Goal: Task Accomplishment & Management: Manage account settings

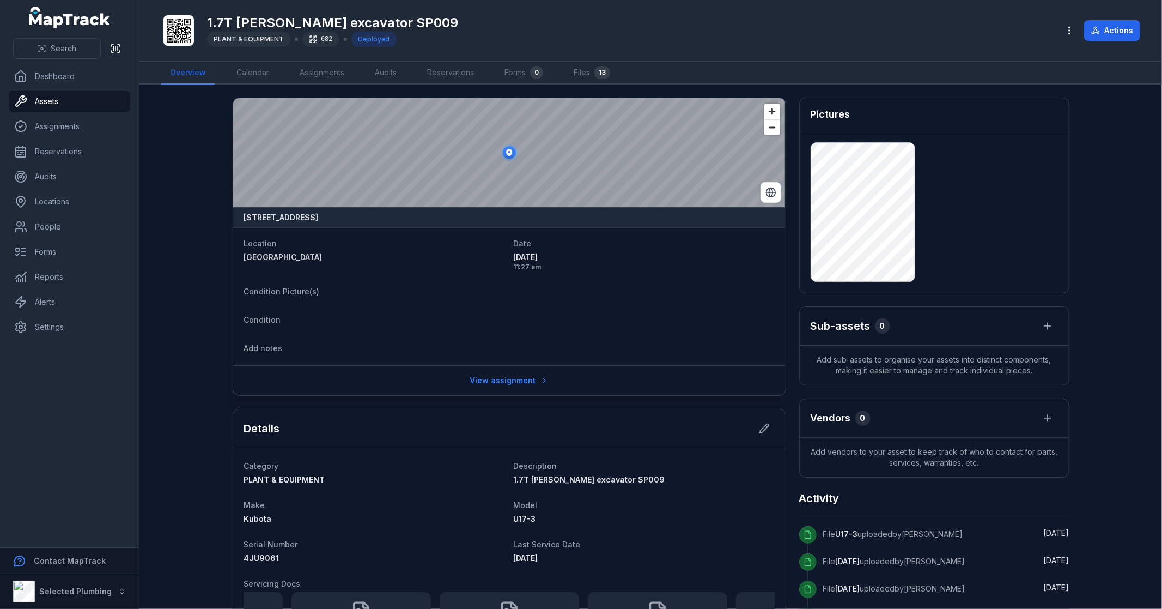
click at [183, 361] on main "9 Gransmoor Way, Willetton, Western Australia 6155, Australia Location Kardinya…" at bounding box center [650, 346] width 1023 height 524
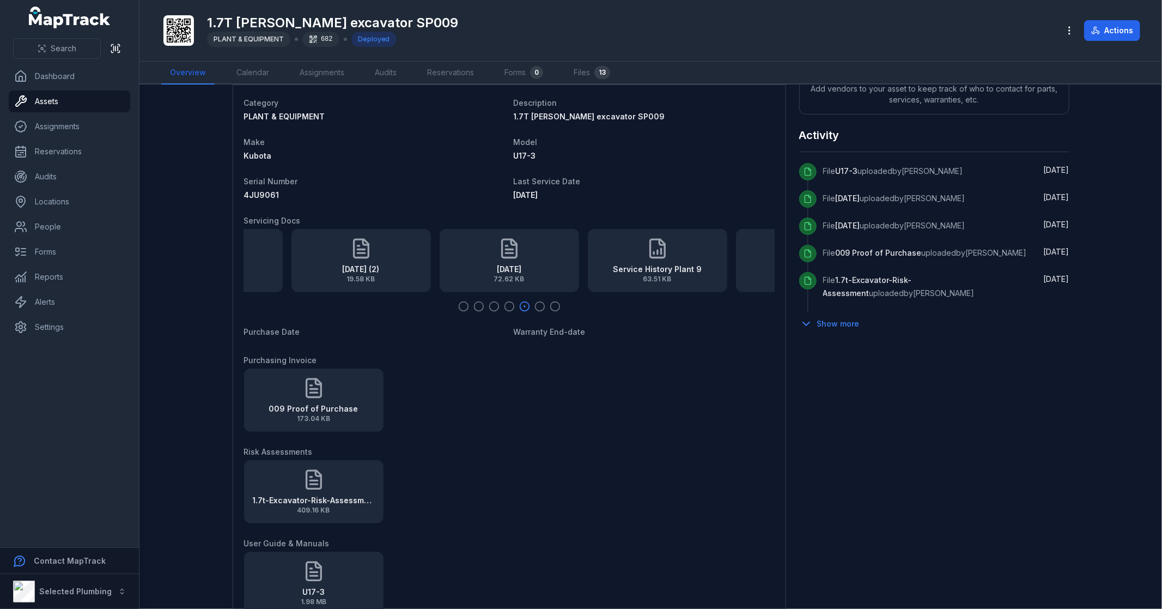
scroll to position [302, 0]
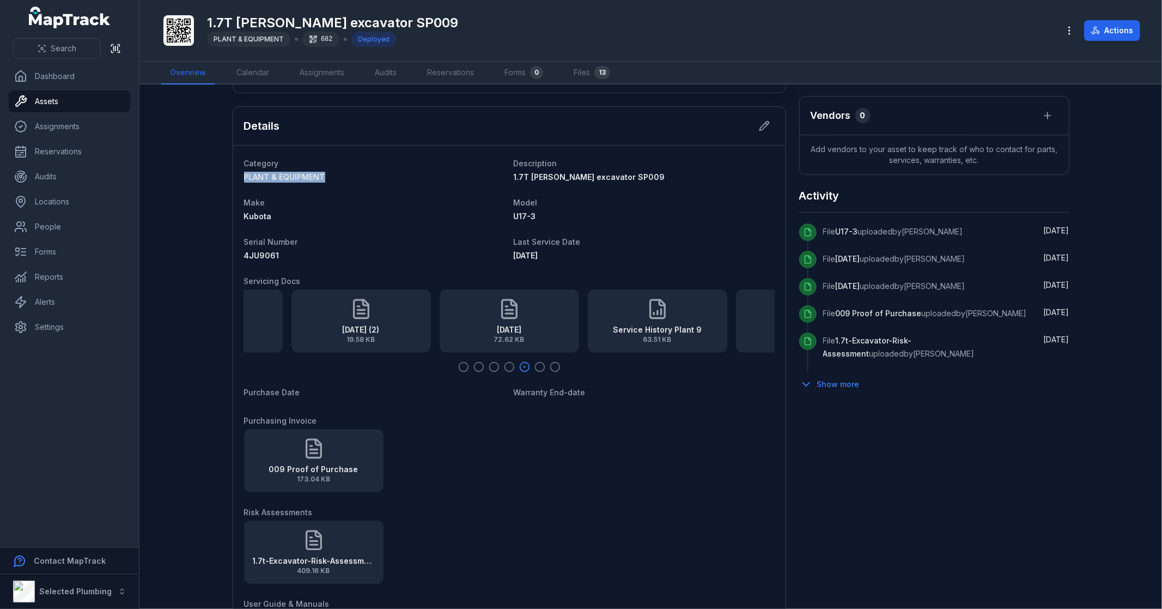
drag, startPoint x: 335, startPoint y: 169, endPoint x: 232, endPoint y: 174, distance: 103.6
click at [233, 174] on div "Category PLANT & EQUIPMENT Description 1.7T Kubota excavator SP009 Make Kubota …" at bounding box center [509, 449] width 552 height 608
click at [383, 199] on dt "Make" at bounding box center [374, 202] width 261 height 13
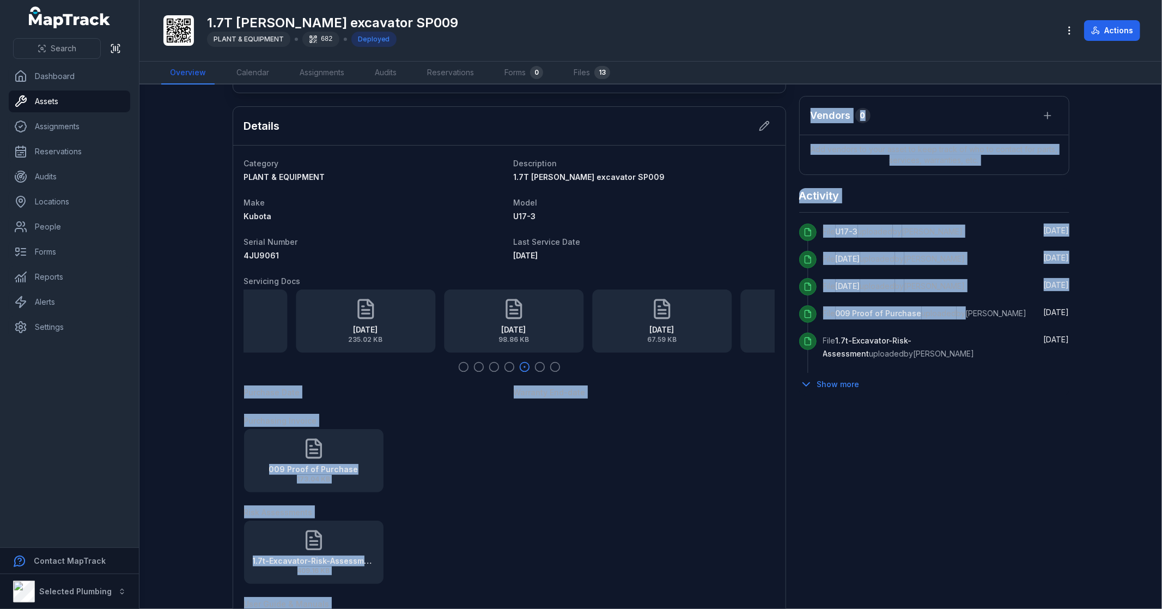
drag, startPoint x: 349, startPoint y: 313, endPoint x: 971, endPoint y: 326, distance: 622.8
click at [969, 326] on div "9 Gransmoor Way, Willetton, Western Australia 6155, Australia Location Kardinya…" at bounding box center [651, 361] width 837 height 1132
drag, startPoint x: 545, startPoint y: 323, endPoint x: 330, endPoint y: 325, distance: 215.2
click at [441, 325] on div "23-04-20 (2) 19.58 KB" at bounding box center [510, 320] width 139 height 63
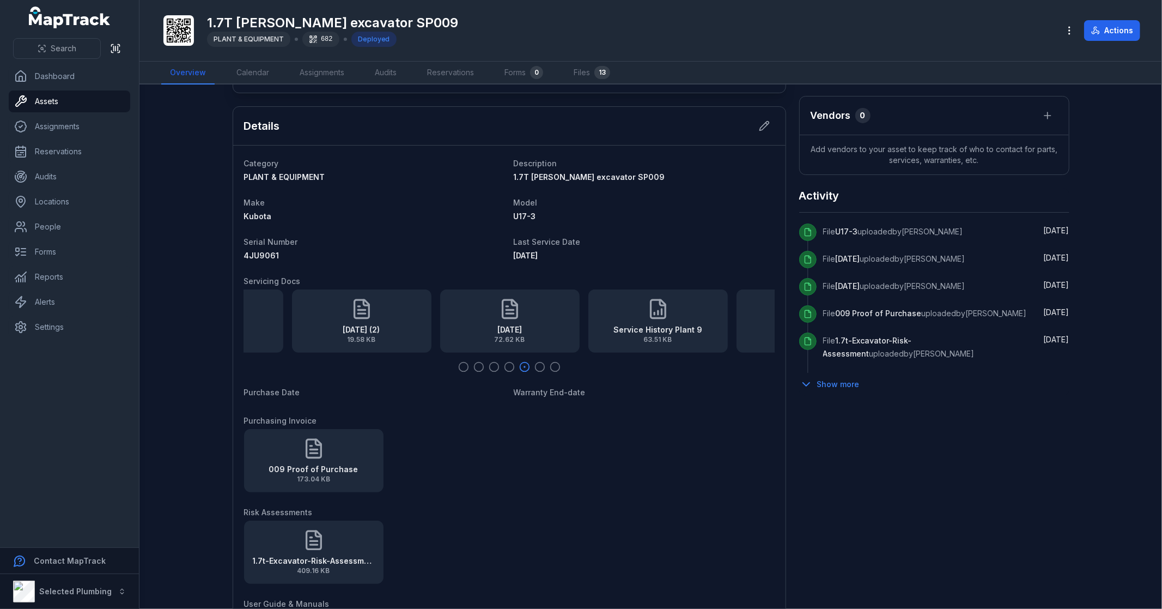
click at [615, 410] on dl "Category PLANT & EQUIPMENT Description 1.7T Kubota excavator SP009 Make Kubota …" at bounding box center [509, 449] width 531 height 586
click at [653, 320] on div "Service History Plant 9 63.51 KB" at bounding box center [657, 320] width 139 height 63
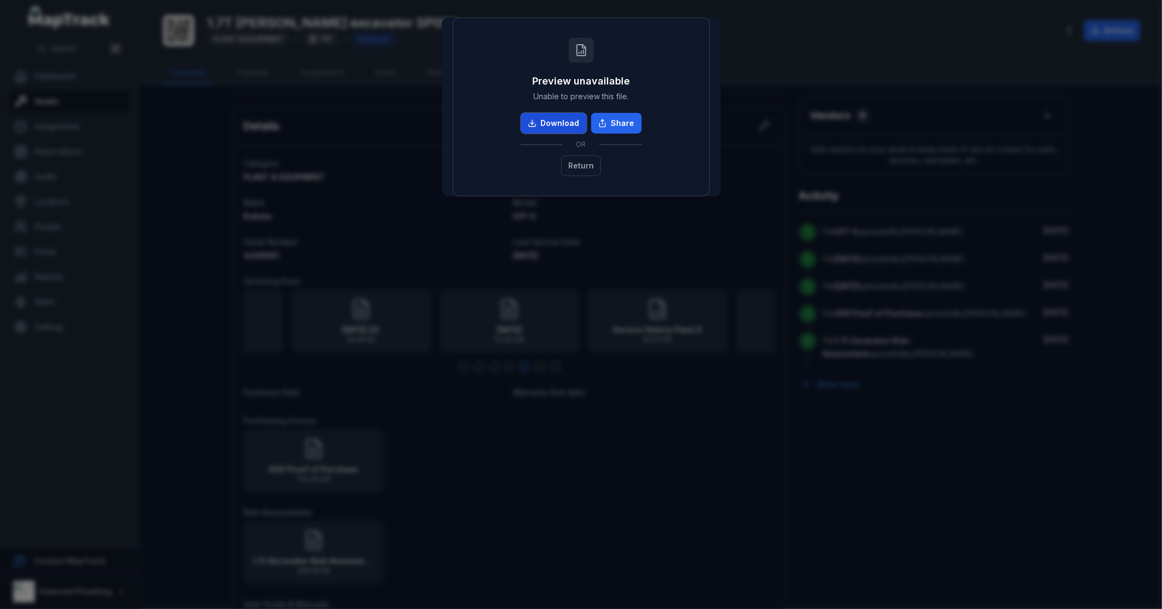
click at [570, 122] on link "Download" at bounding box center [554, 123] width 66 height 21
click at [572, 166] on button "Return" at bounding box center [581, 165] width 40 height 21
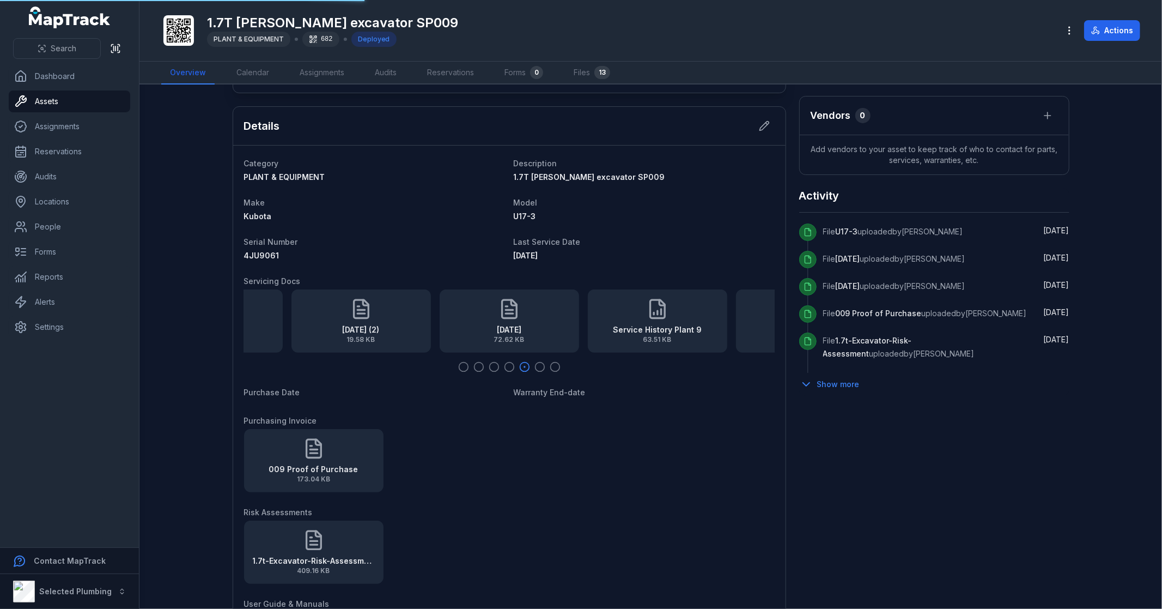
click at [357, 382] on dl "Category PLANT & EQUIPMENT Description 1.7T Kubota excavator SP009 Make Kubota …" at bounding box center [509, 449] width 531 height 586
click at [565, 442] on div "009 Proof of Purchase 173.04 KB" at bounding box center [509, 460] width 531 height 63
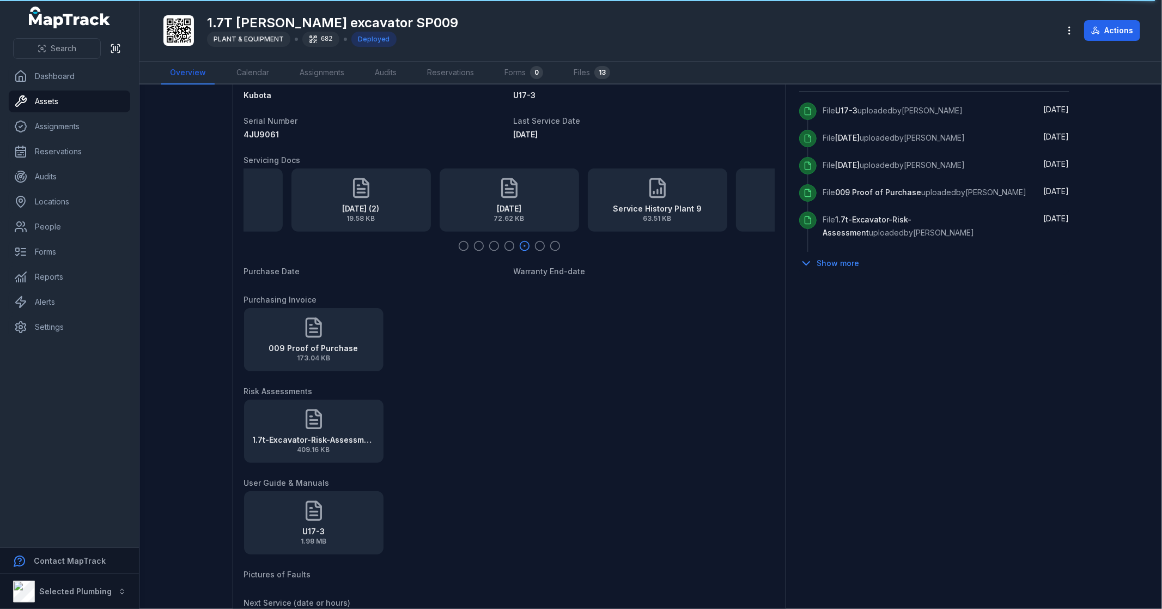
scroll to position [484, 0]
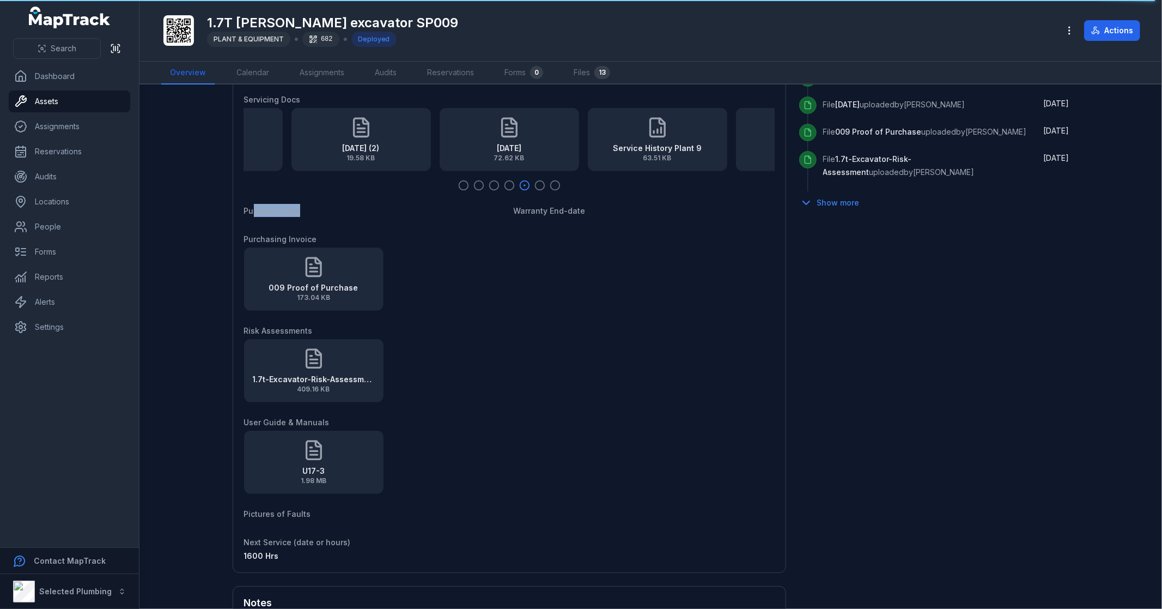
drag, startPoint x: 296, startPoint y: 208, endPoint x: 249, endPoint y: 210, distance: 46.9
click at [249, 210] on dt "Purchase Date" at bounding box center [374, 210] width 261 height 13
drag, startPoint x: 627, startPoint y: 210, endPoint x: 504, endPoint y: 208, distance: 122.0
click at [504, 208] on dl "Category PLANT & EQUIPMENT Description 1.7T Kubota excavator SP009 Make Kubota …" at bounding box center [509, 268] width 531 height 586
click at [601, 221] on dl "Category PLANT & EQUIPMENT Description 1.7T Kubota excavator SP009 Make Kubota …" at bounding box center [509, 268] width 531 height 586
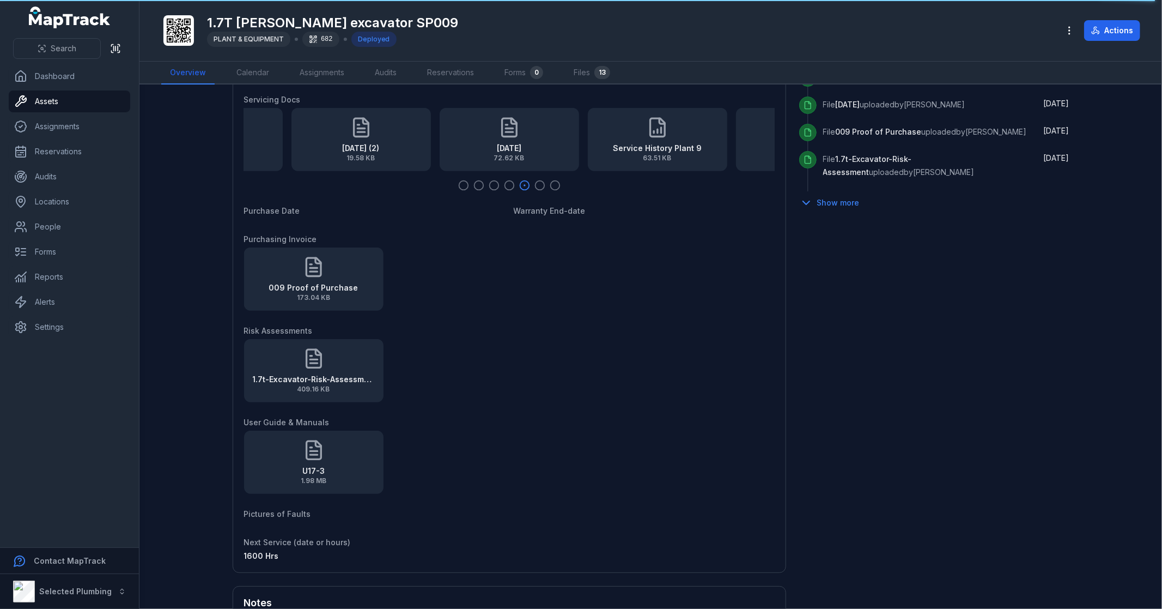
click at [972, 333] on div "9 Gransmoor Way, Willetton, Western Australia 6155, Australia Location Kardinya…" at bounding box center [651, 180] width 837 height 1132
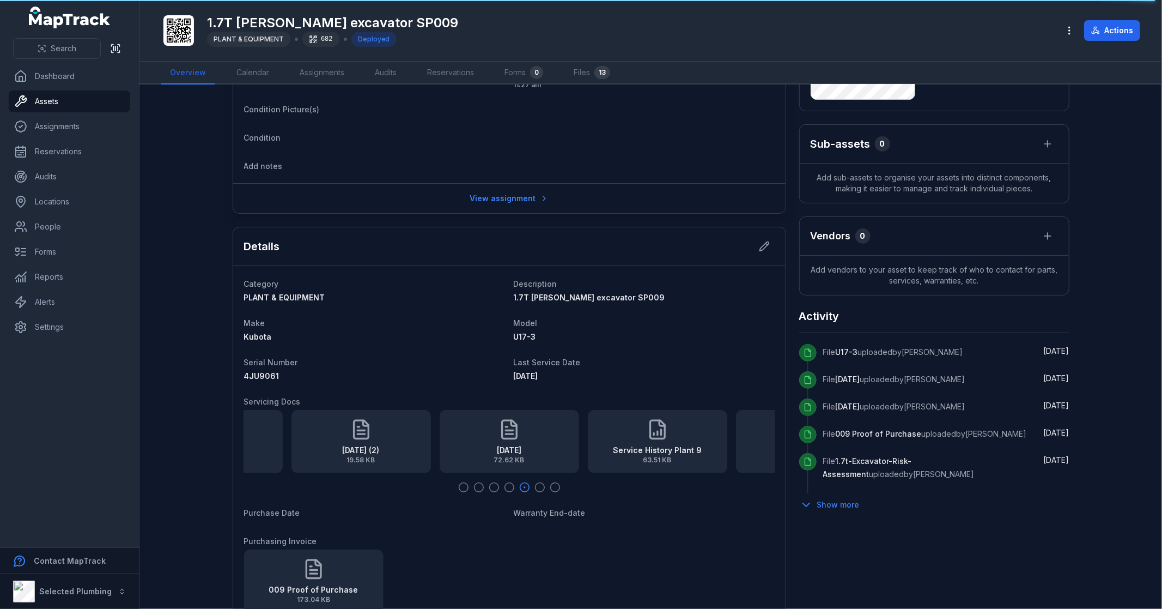
scroll to position [181, 0]
click at [460, 487] on icon "button" at bounding box center [463, 487] width 11 height 11
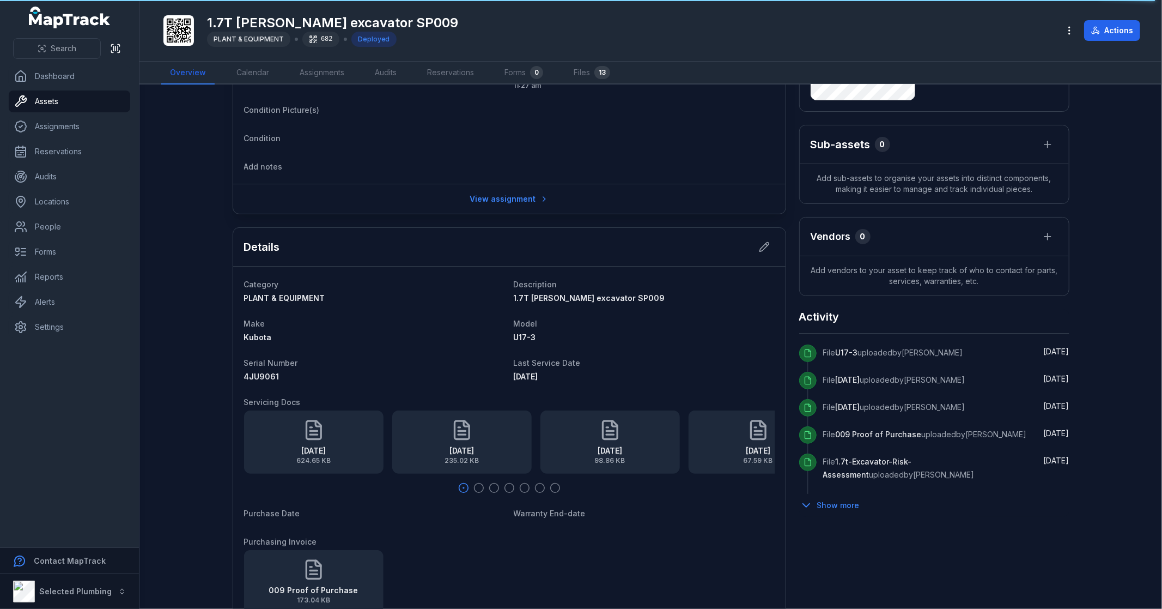
click at [550, 487] on icon "button" at bounding box center [555, 487] width 11 height 11
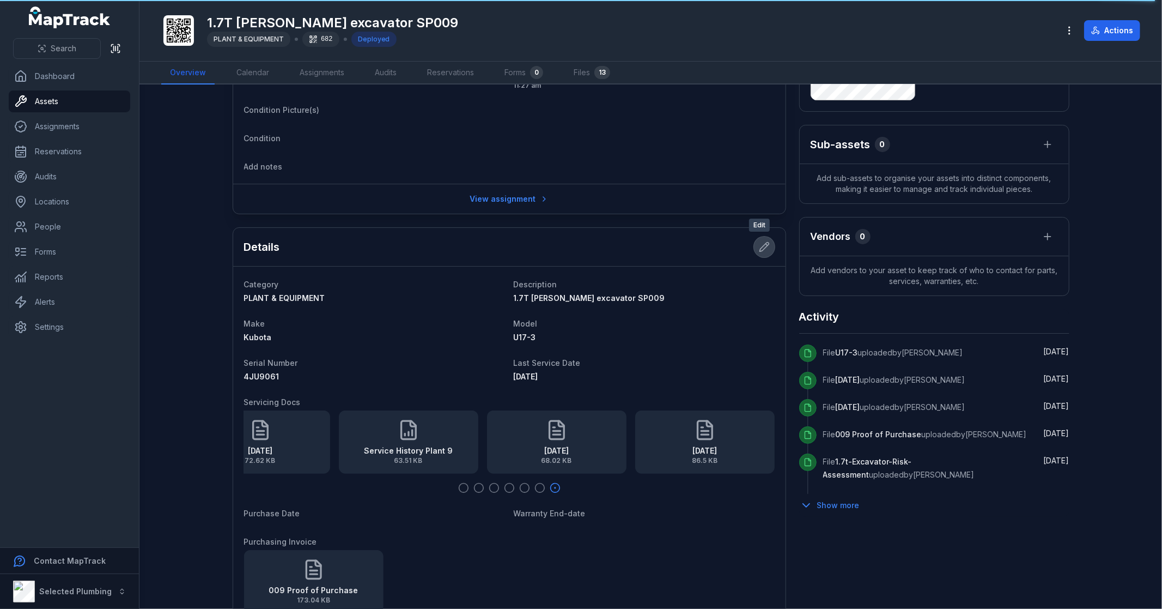
click at [762, 251] on icon at bounding box center [764, 246] width 11 height 11
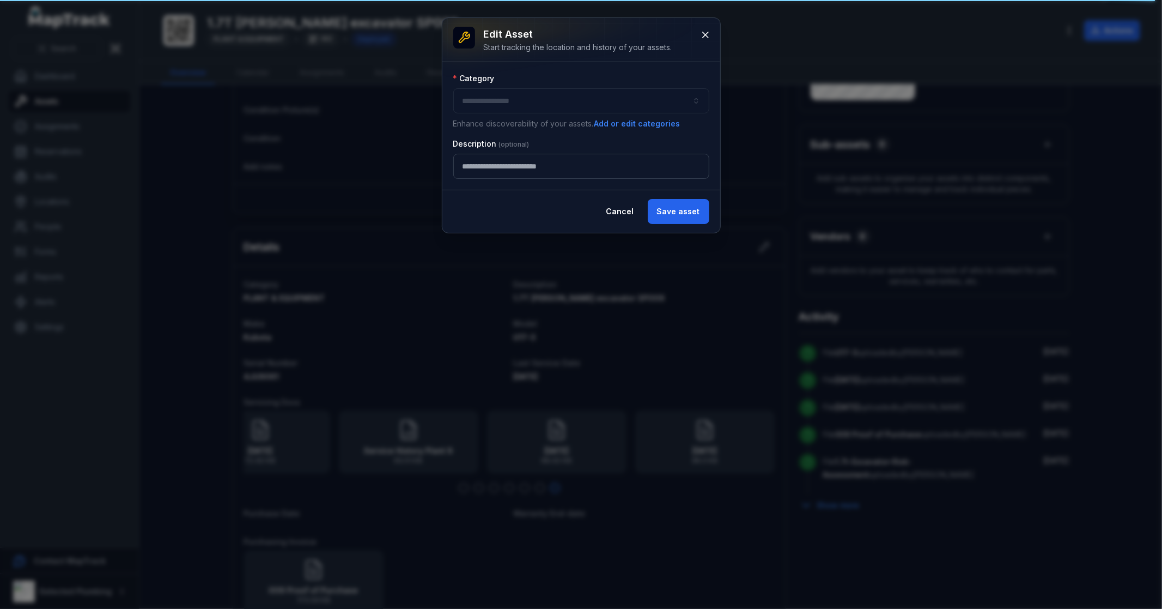
type input "**********"
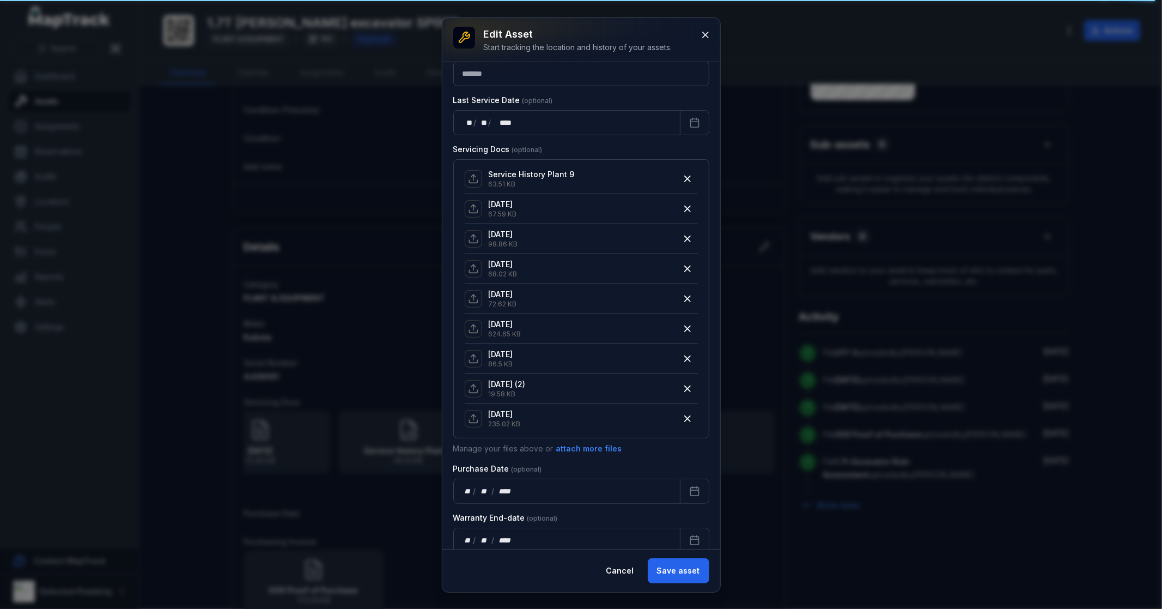
scroll to position [242, 0]
click at [685, 209] on icon "button" at bounding box center [687, 206] width 5 height 5
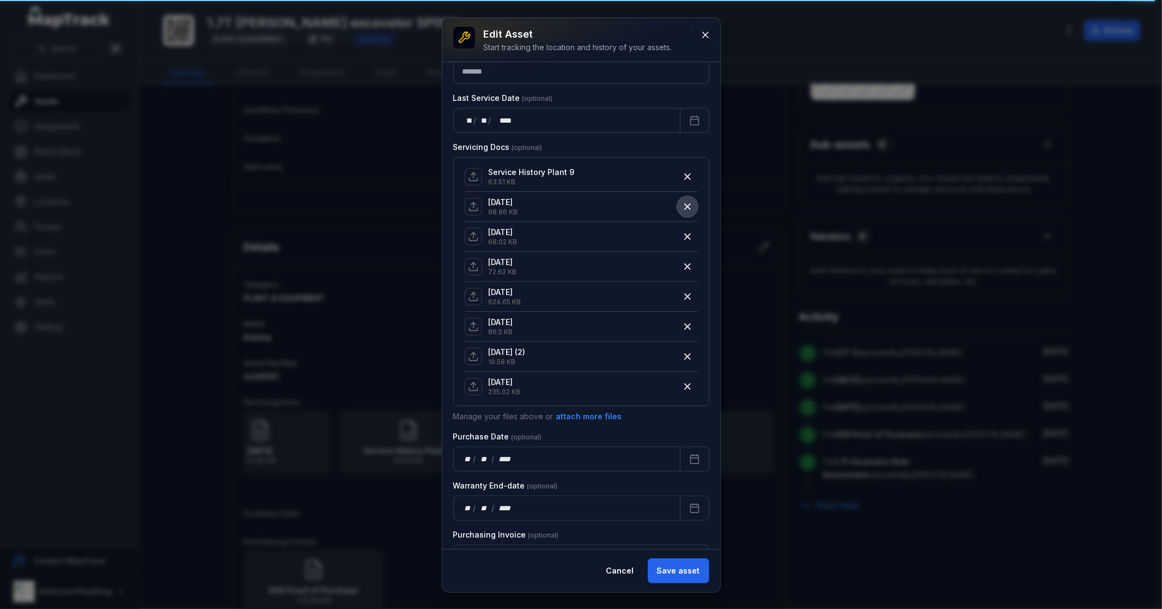
click at [685, 209] on icon "button" at bounding box center [687, 206] width 5 height 5
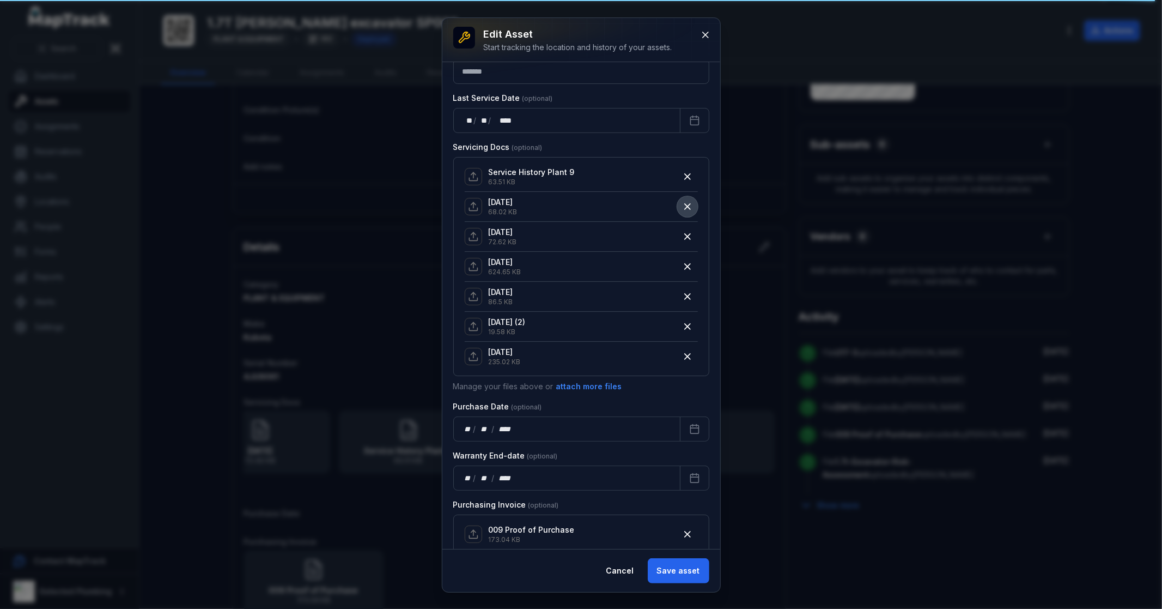
click at [685, 209] on icon "button" at bounding box center [687, 206] width 5 height 5
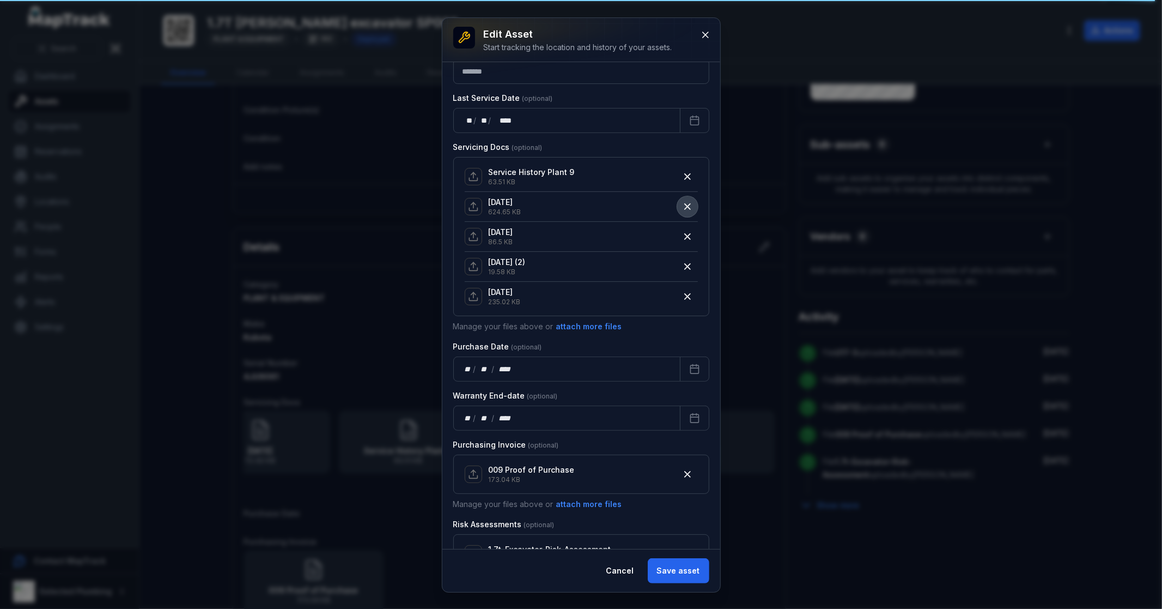
click at [685, 209] on icon "button" at bounding box center [687, 206] width 5 height 5
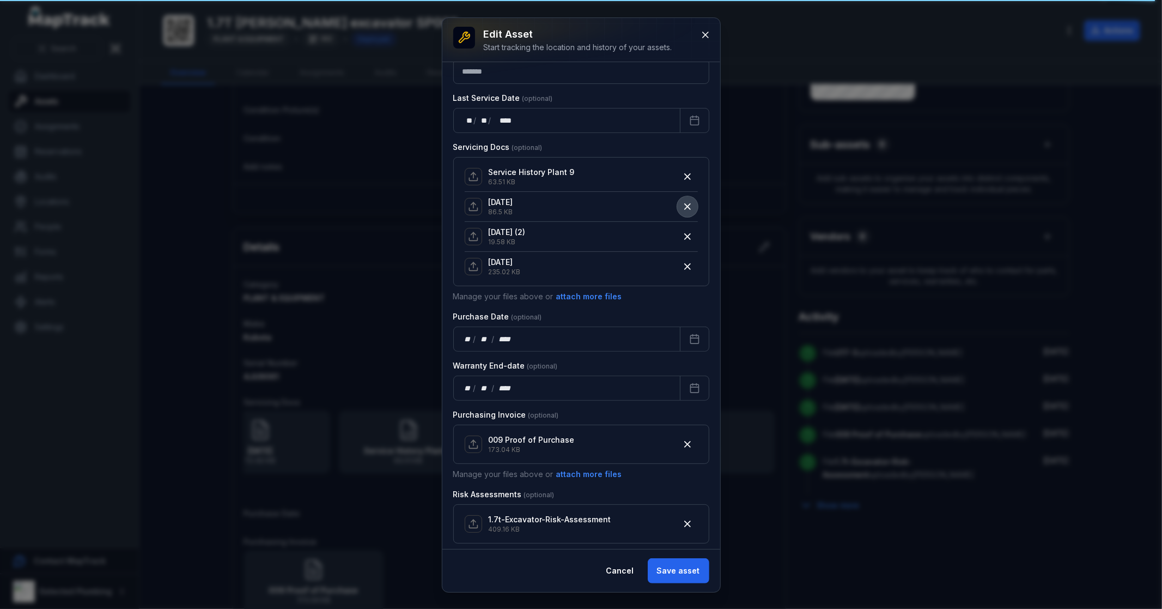
click at [685, 209] on icon "button" at bounding box center [687, 206] width 5 height 5
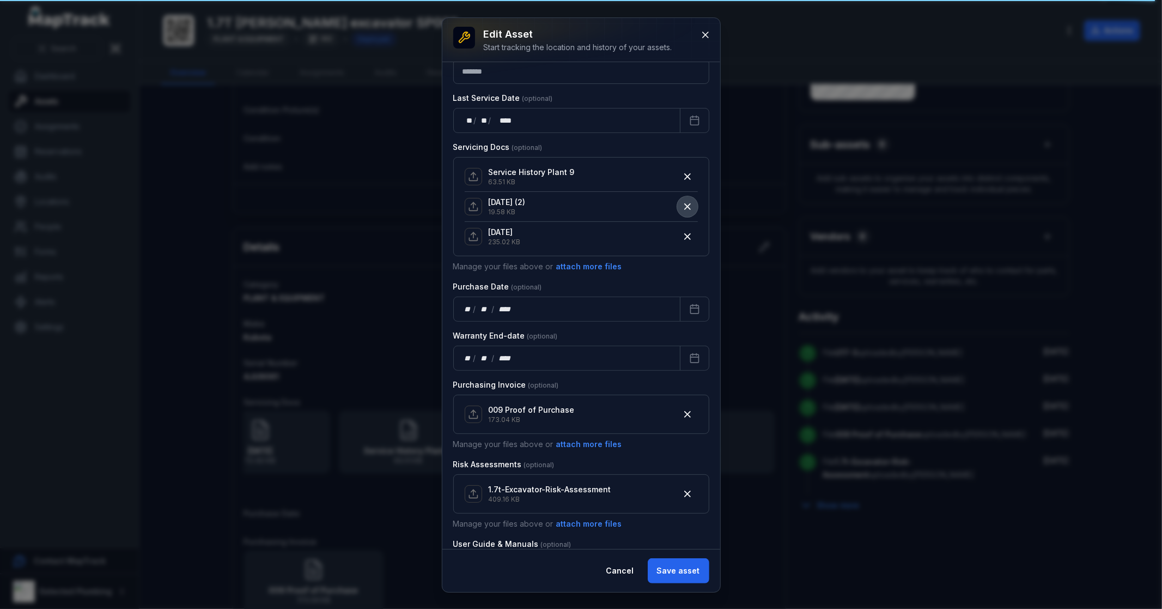
click at [685, 209] on icon "button" at bounding box center [687, 206] width 5 height 5
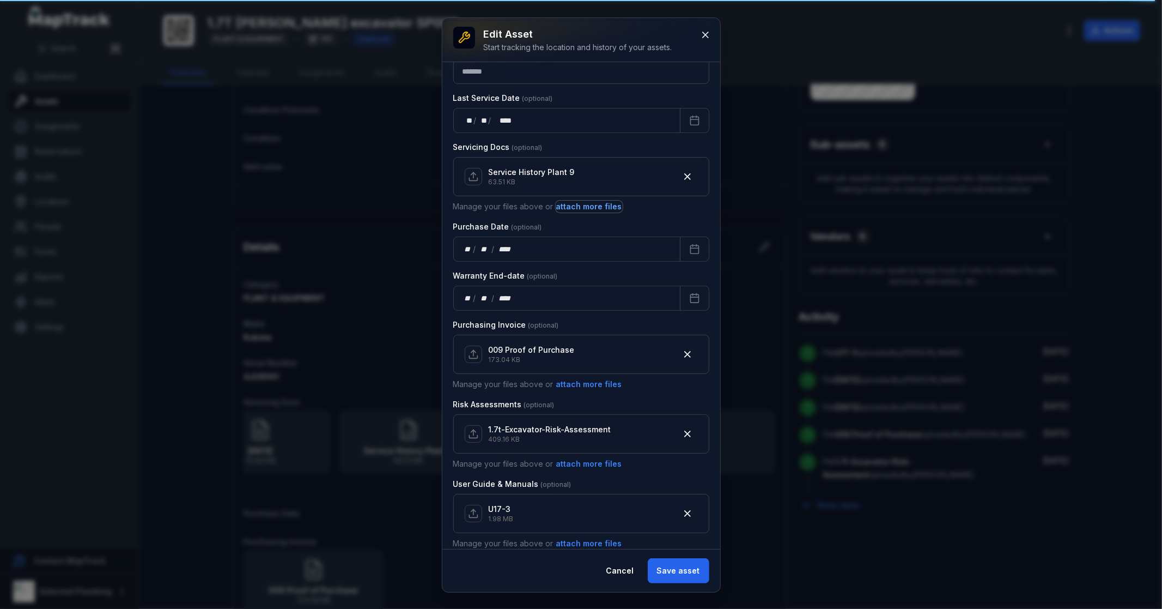
click at [578, 206] on button "attach more files" at bounding box center [589, 206] width 67 height 12
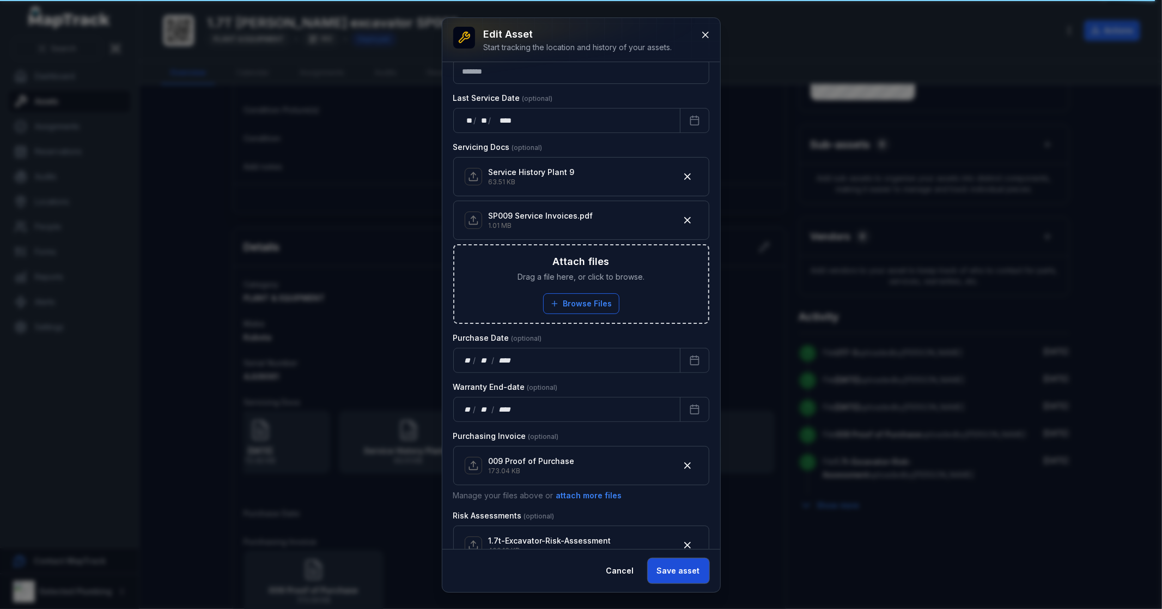
click at [685, 574] on button "Save asset" at bounding box center [679, 570] width 62 height 25
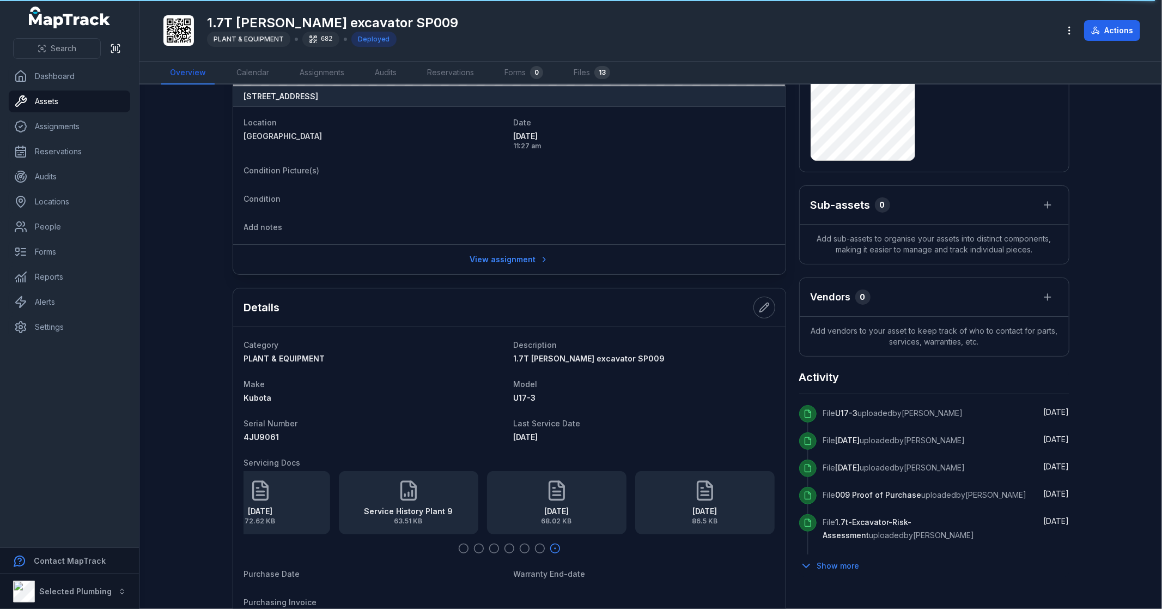
scroll to position [363, 0]
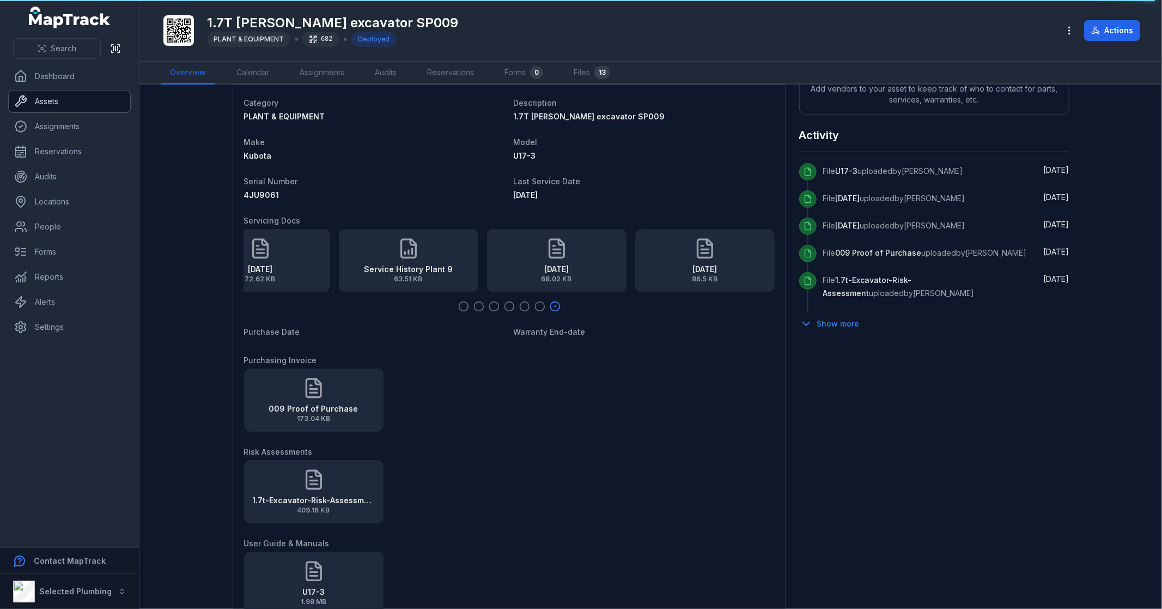
click at [55, 105] on link "Assets" at bounding box center [69, 101] width 121 height 22
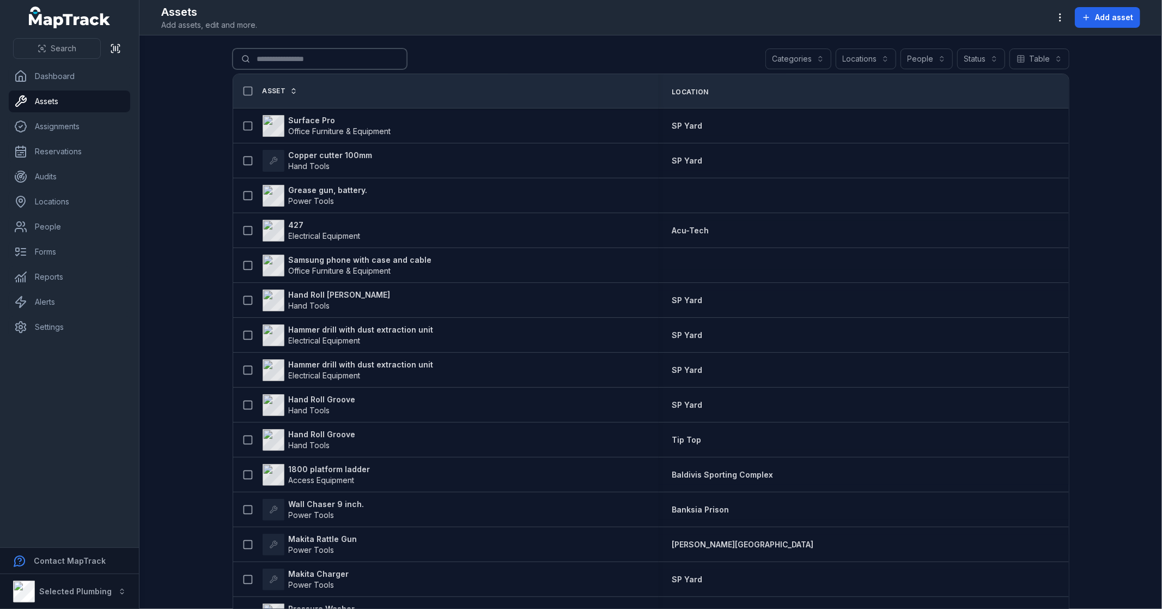
click at [271, 53] on input "Search for assets" at bounding box center [320, 58] width 174 height 21
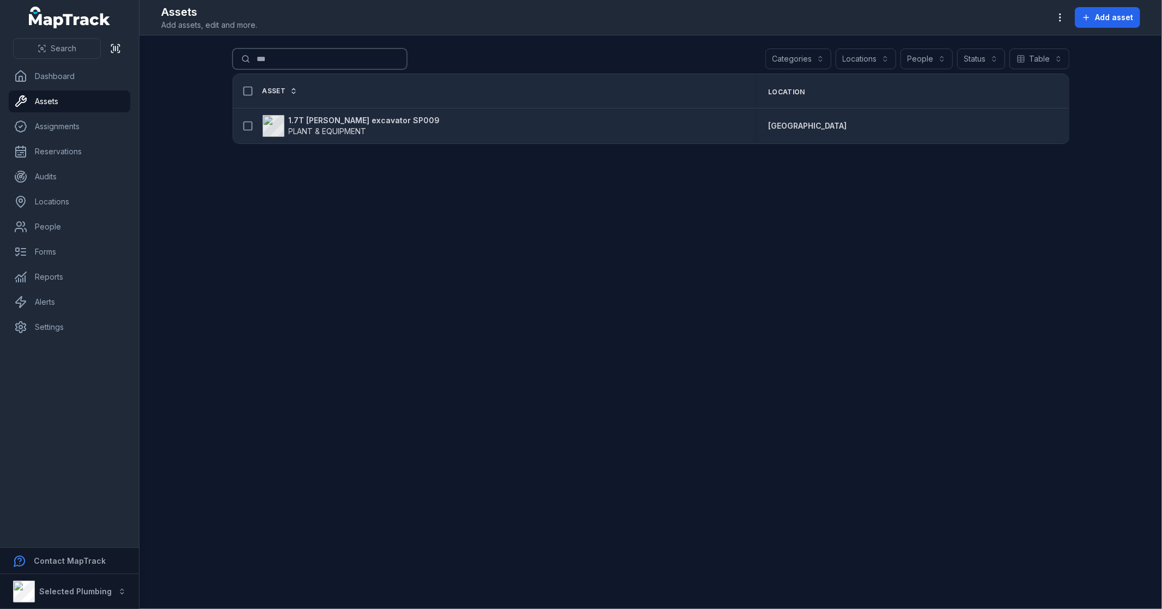
type input "***"
click at [340, 119] on strong "1.7T [PERSON_NAME] excavator SP009" at bounding box center [364, 120] width 151 height 11
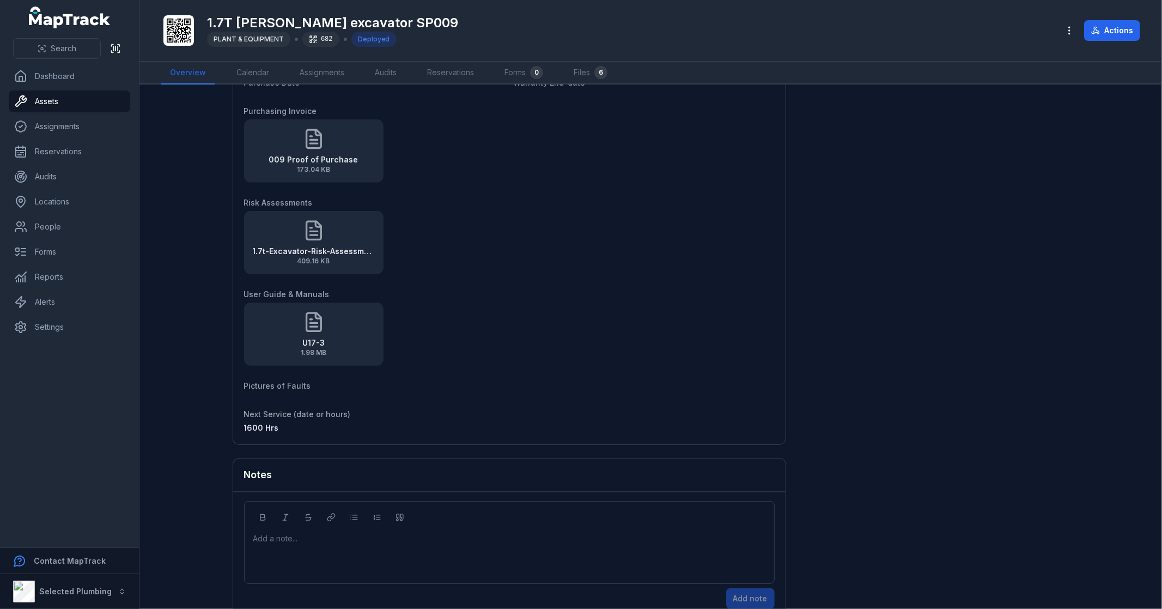
scroll to position [605, 0]
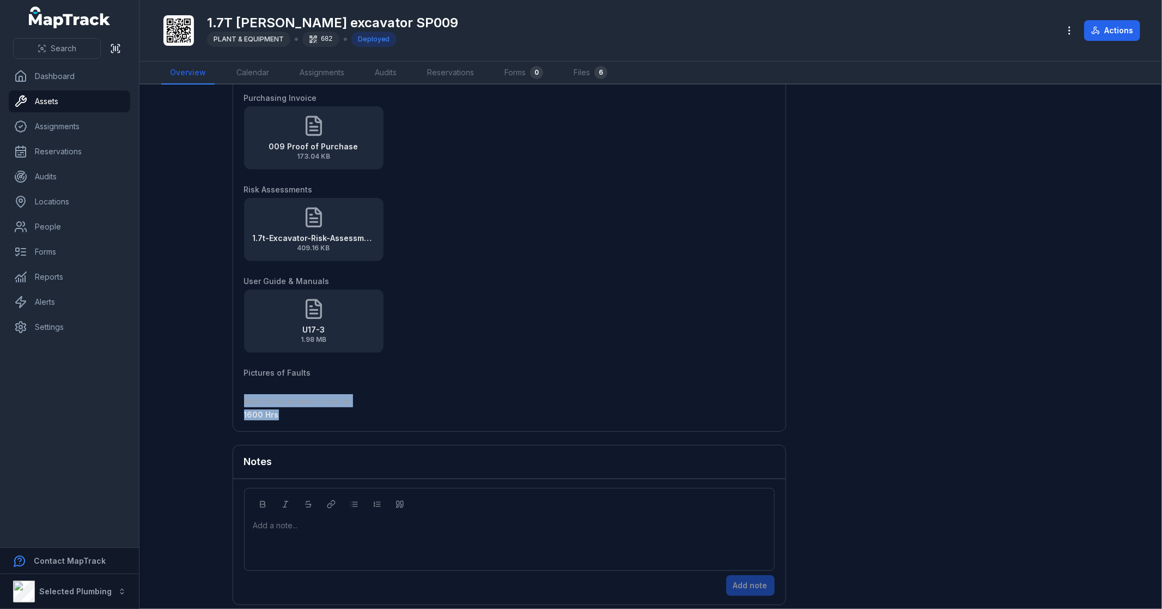
drag, startPoint x: 292, startPoint y: 414, endPoint x: 222, endPoint y: 398, distance: 72.0
click at [222, 398] on main "[STREET_ADDRESS] Location [GEOGRAPHIC_DATA] shopping centre Date [DATE] 11:27 a…" at bounding box center [650, 346] width 1023 height 524
click at [459, 411] on div "1600 Hrs" at bounding box center [374, 414] width 261 height 11
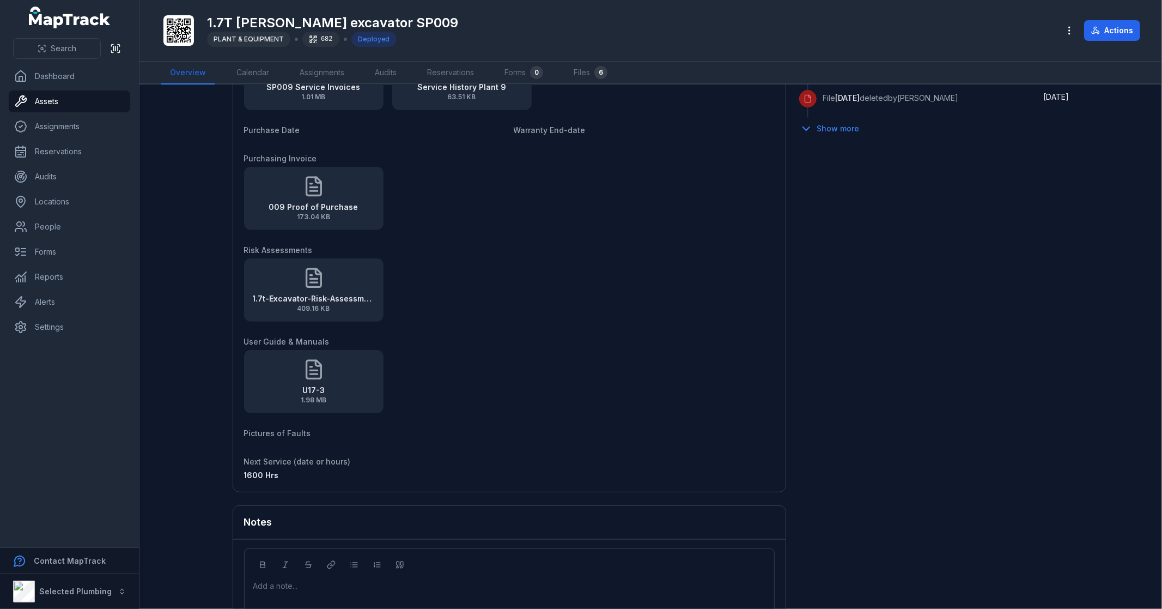
scroll to position [181, 0]
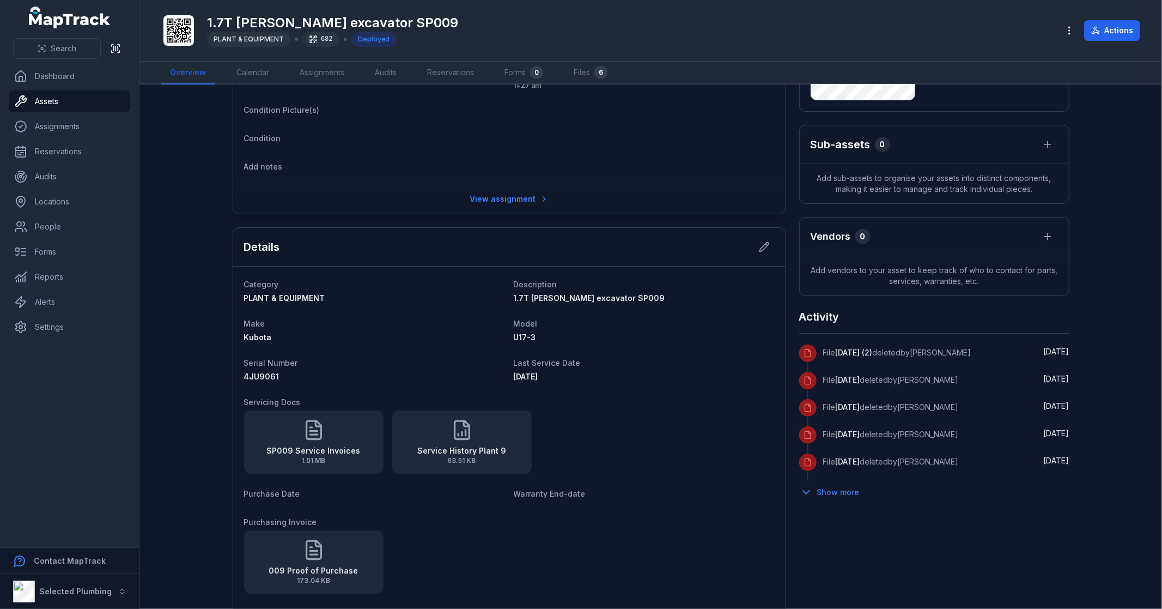
click at [538, 378] on span "[DATE]" at bounding box center [526, 376] width 25 height 9
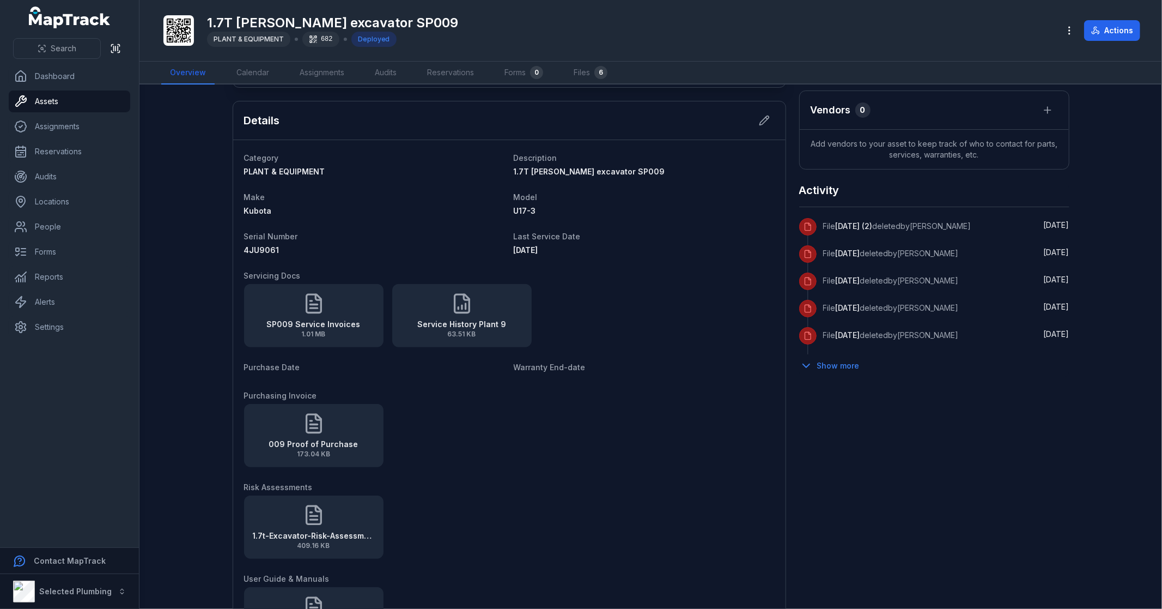
scroll to position [302, 0]
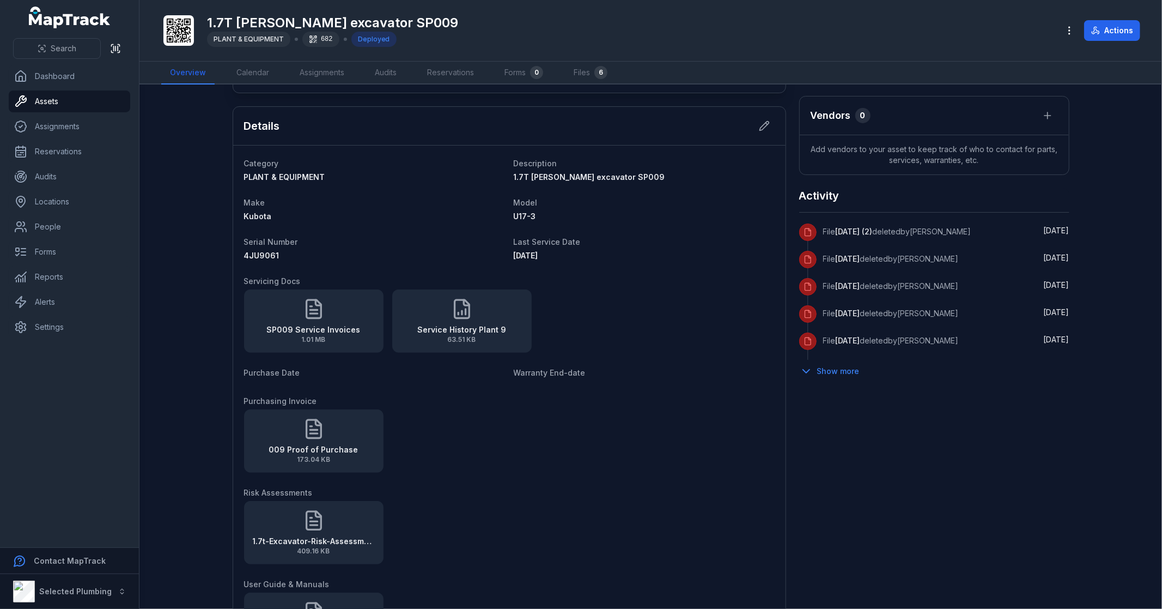
drag, startPoint x: 608, startPoint y: 396, endPoint x: 614, endPoint y: 394, distance: 6.2
click at [608, 396] on dt "Purchasing Invoice" at bounding box center [509, 400] width 531 height 13
click at [331, 330] on strong "SP009 Service Invoices" at bounding box center [314, 329] width 94 height 11
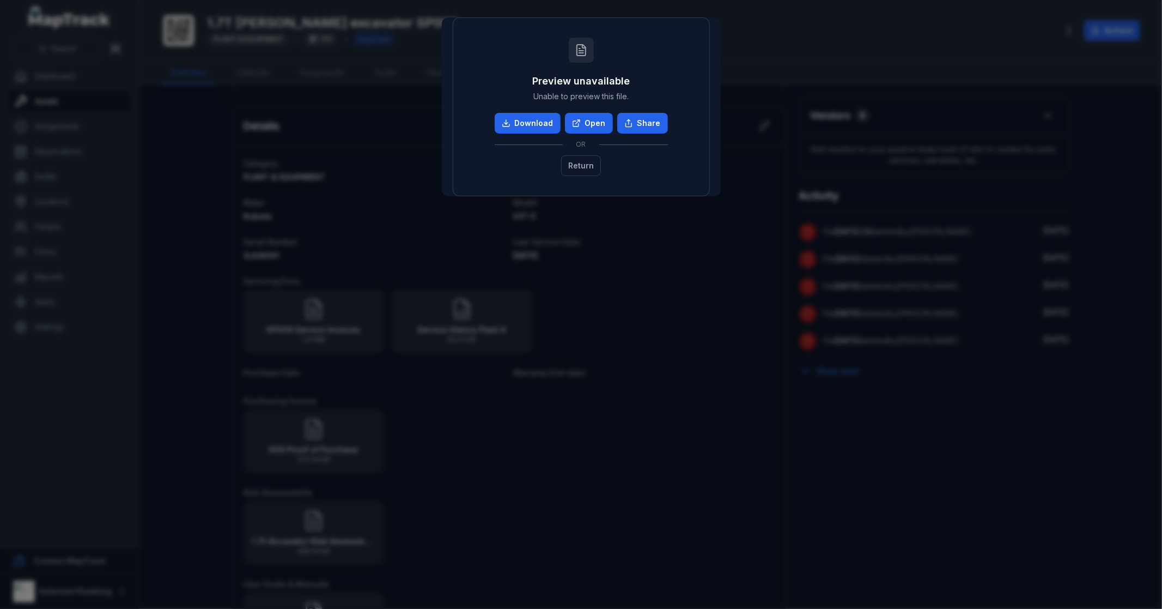
click at [527, 484] on div "Preview unavailable Unable to preview this file. Download Open Share OR Return" at bounding box center [581, 304] width 1162 height 609
click at [587, 173] on button "Return" at bounding box center [581, 165] width 40 height 21
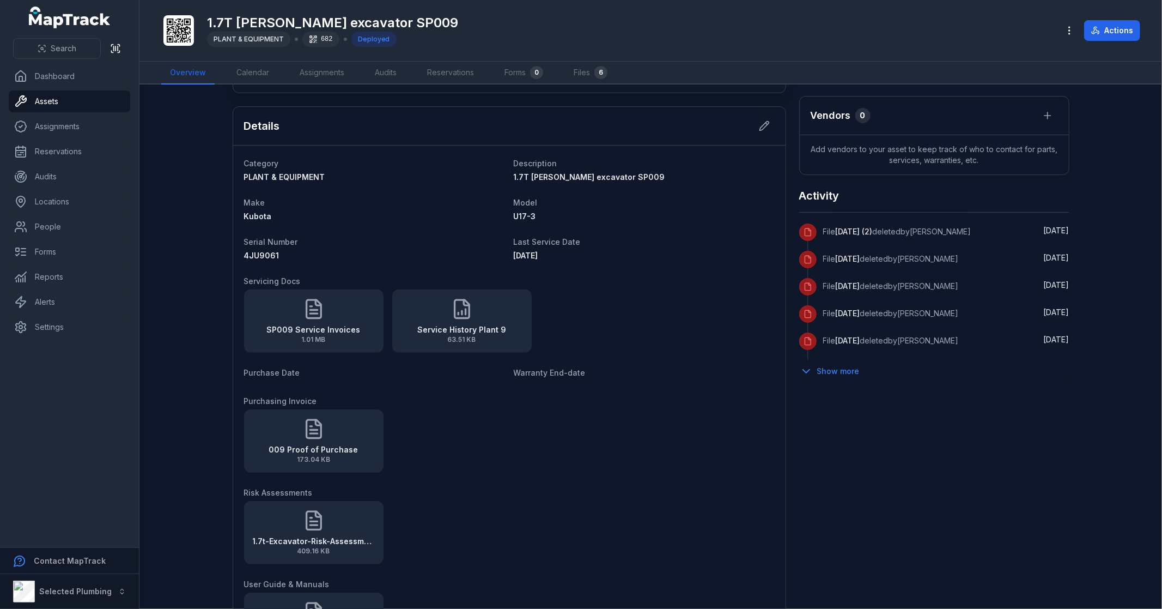
click at [339, 327] on strong "SP009 Service Invoices" at bounding box center [314, 329] width 94 height 11
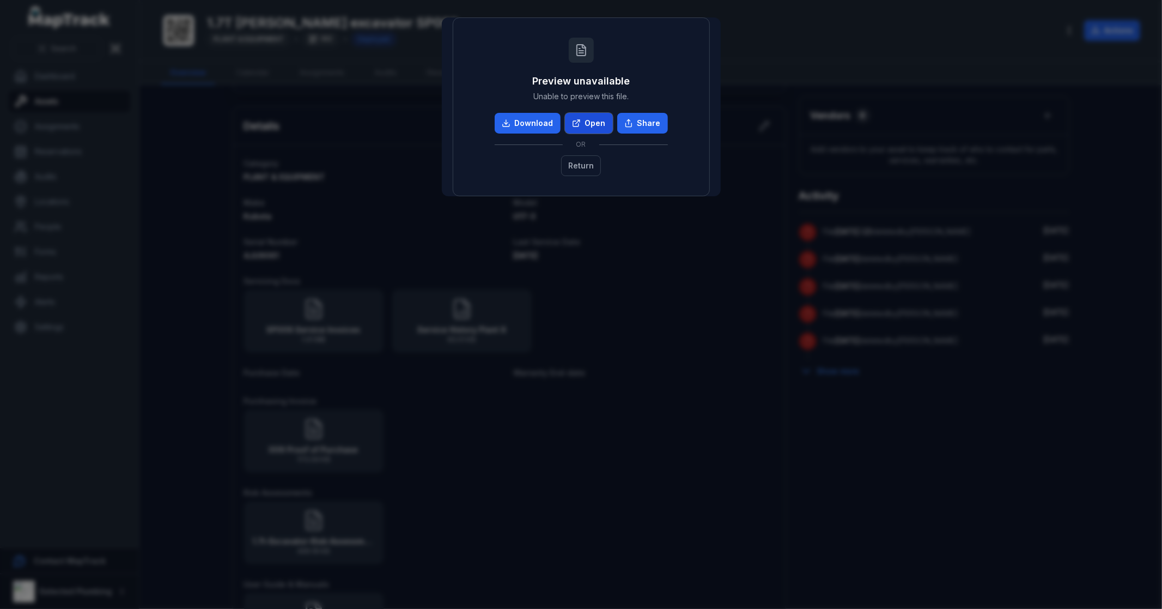
click at [592, 123] on link "Open" at bounding box center [589, 123] width 48 height 21
click at [573, 160] on button "Return" at bounding box center [581, 165] width 40 height 21
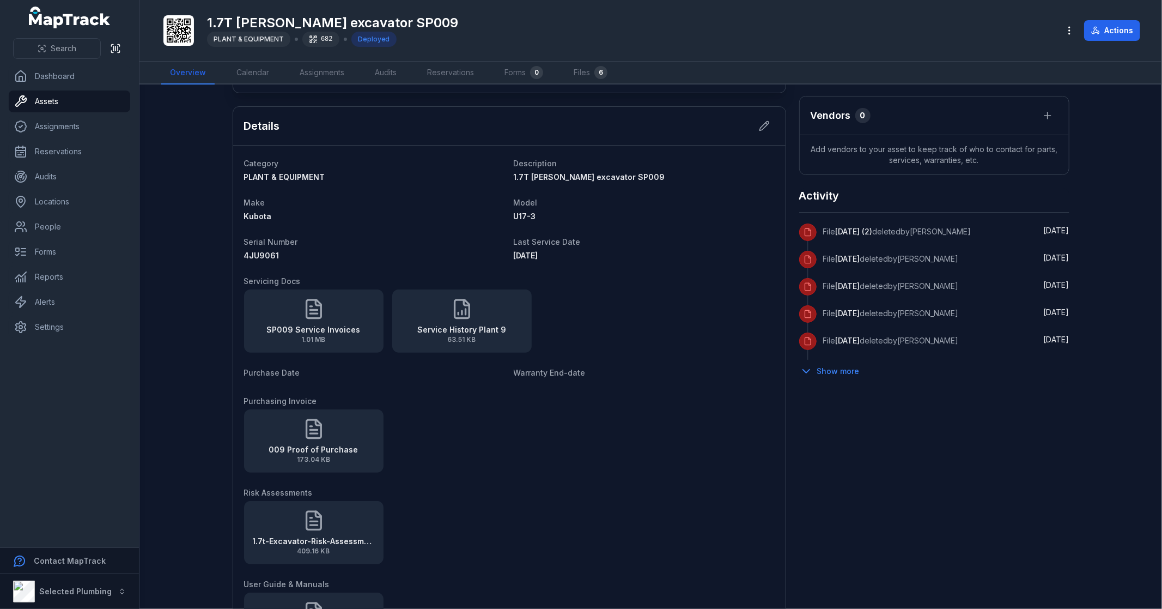
click at [471, 312] on div "Service History Plant 9 63.51 KB" at bounding box center [461, 320] width 139 height 63
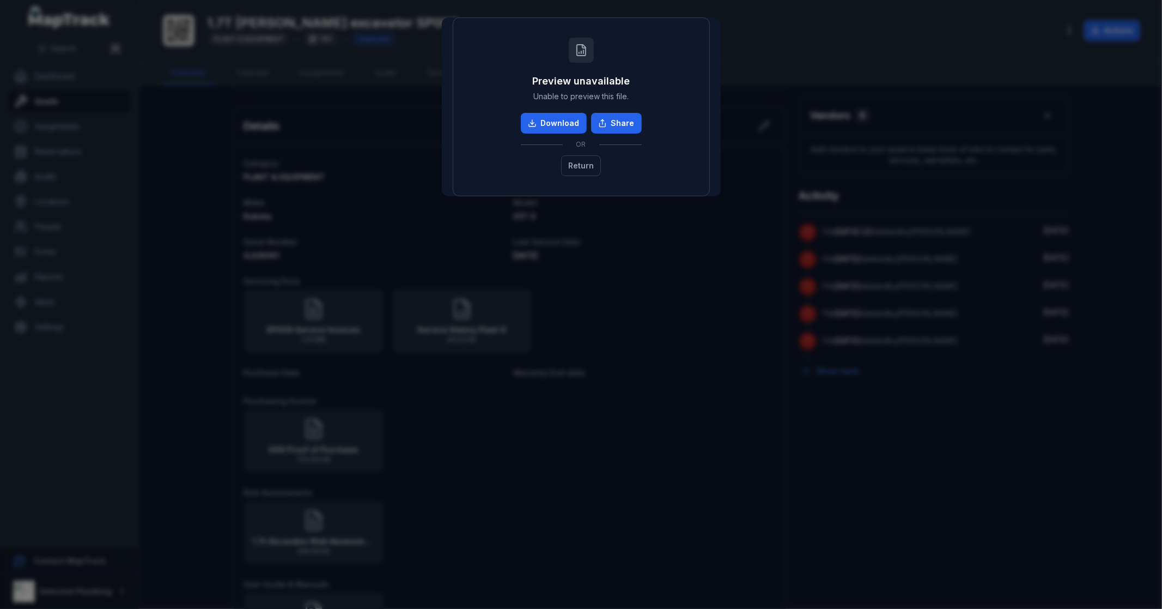
click at [693, 318] on div "Preview unavailable Unable to preview this file. Download Share OR Return" at bounding box center [581, 304] width 1162 height 609
click at [585, 169] on button "Return" at bounding box center [581, 165] width 40 height 21
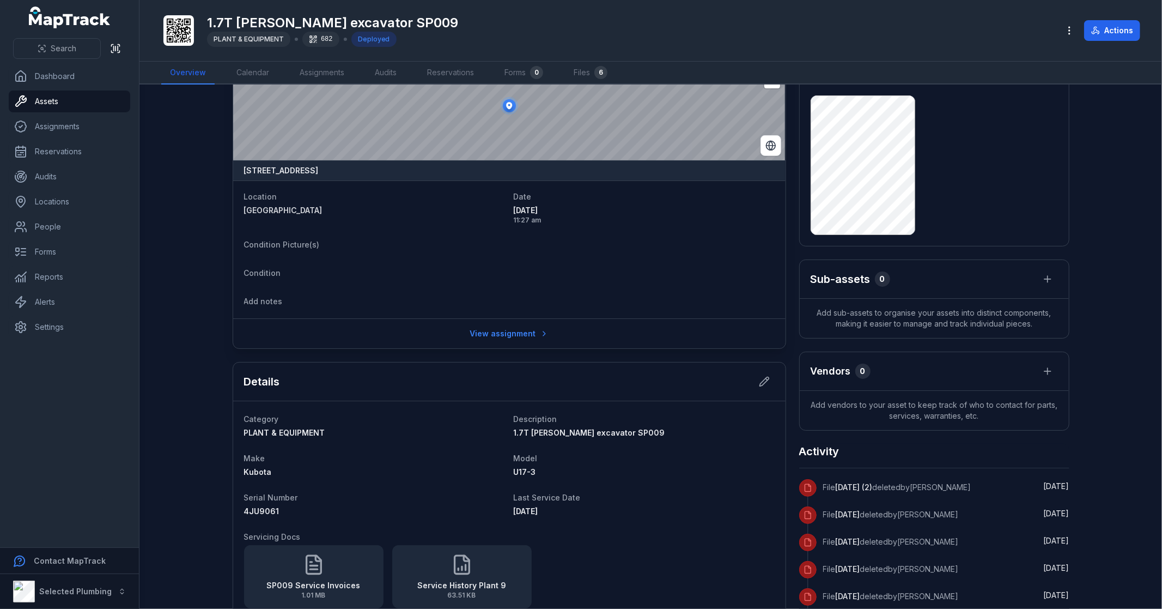
scroll to position [0, 0]
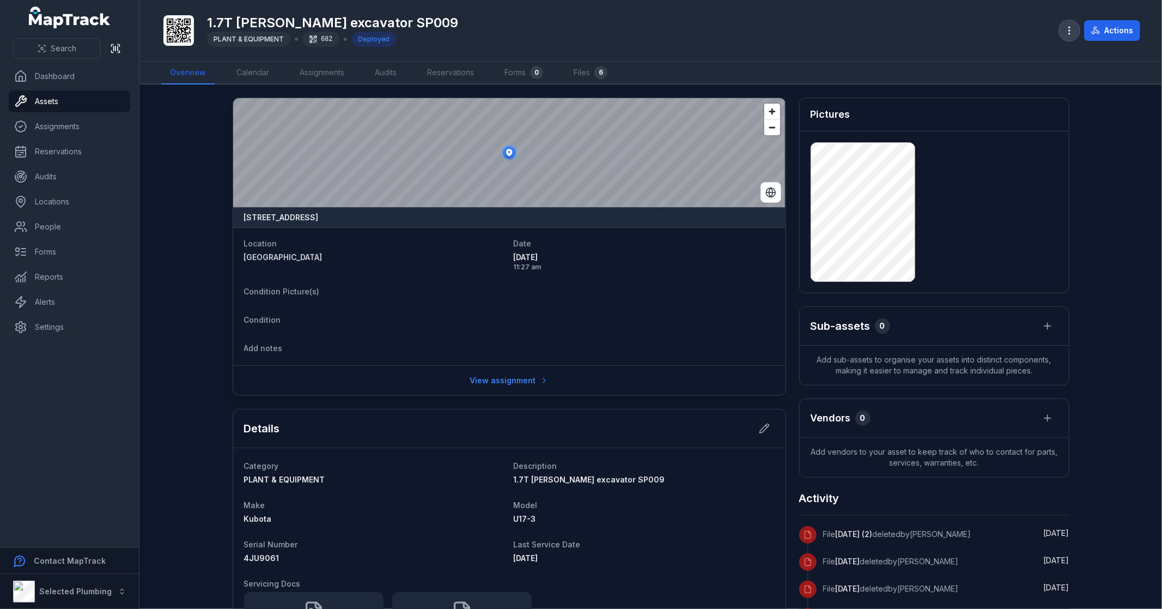
click at [1066, 28] on icon "button" at bounding box center [1069, 30] width 11 height 11
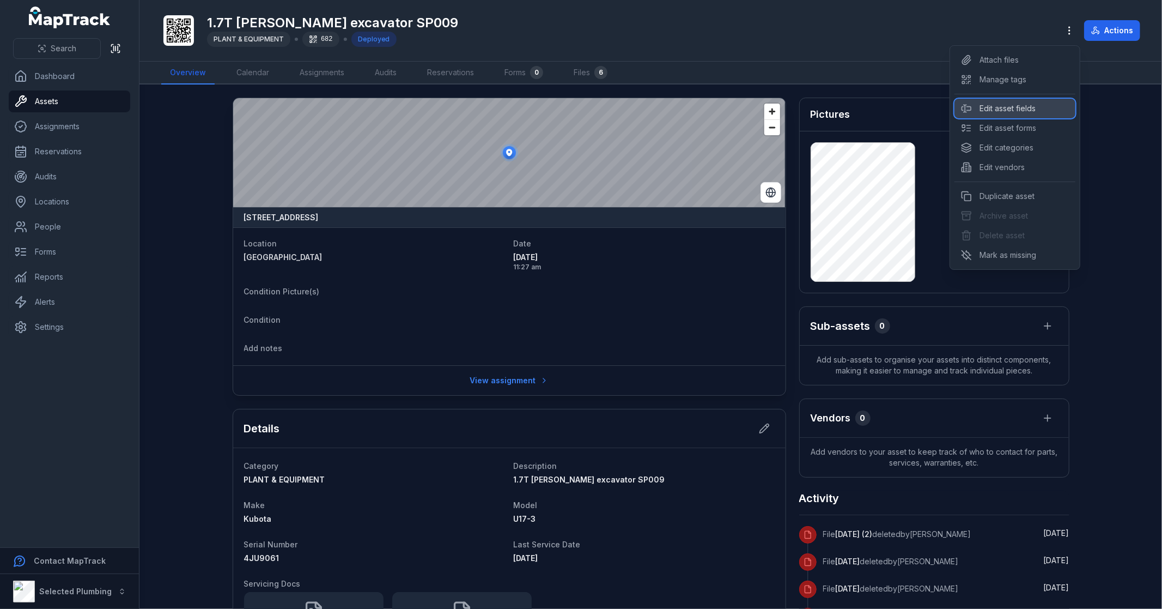
click at [1036, 111] on div "Edit asset fields" at bounding box center [1015, 109] width 121 height 20
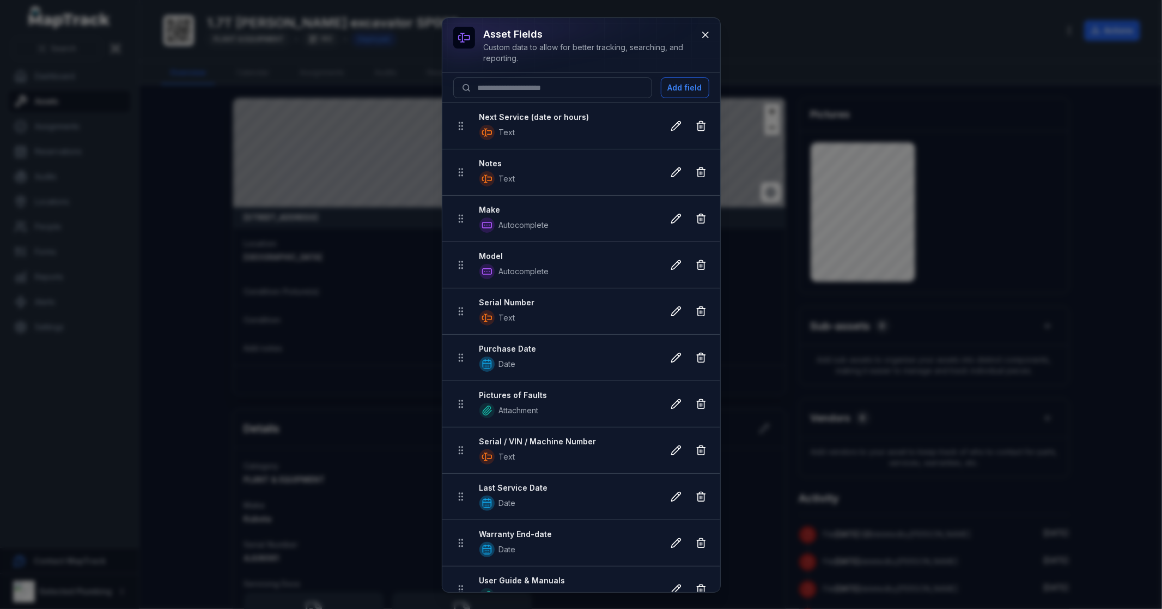
scroll to position [345, 0]
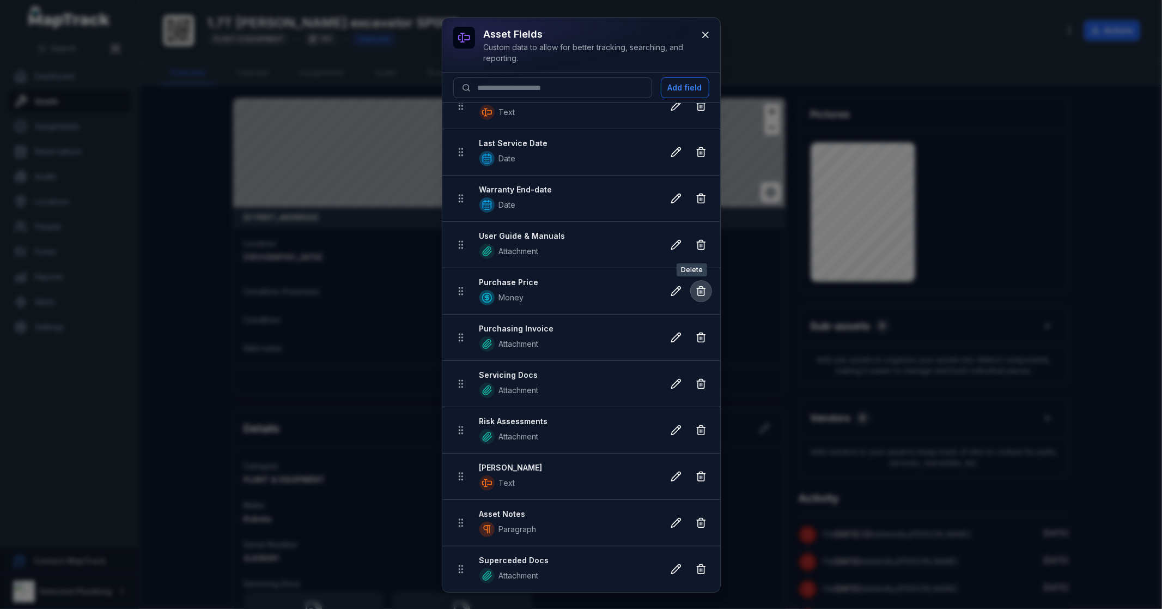
click at [696, 289] on icon at bounding box center [701, 290] width 11 height 11
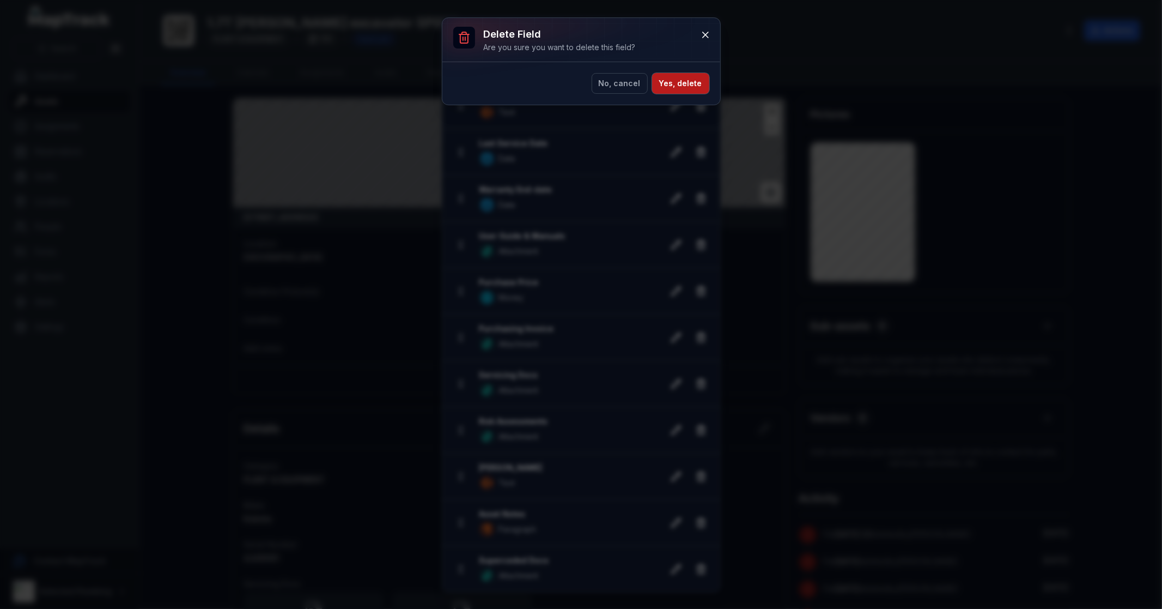
click at [693, 83] on button "Yes, delete" at bounding box center [680, 83] width 57 height 21
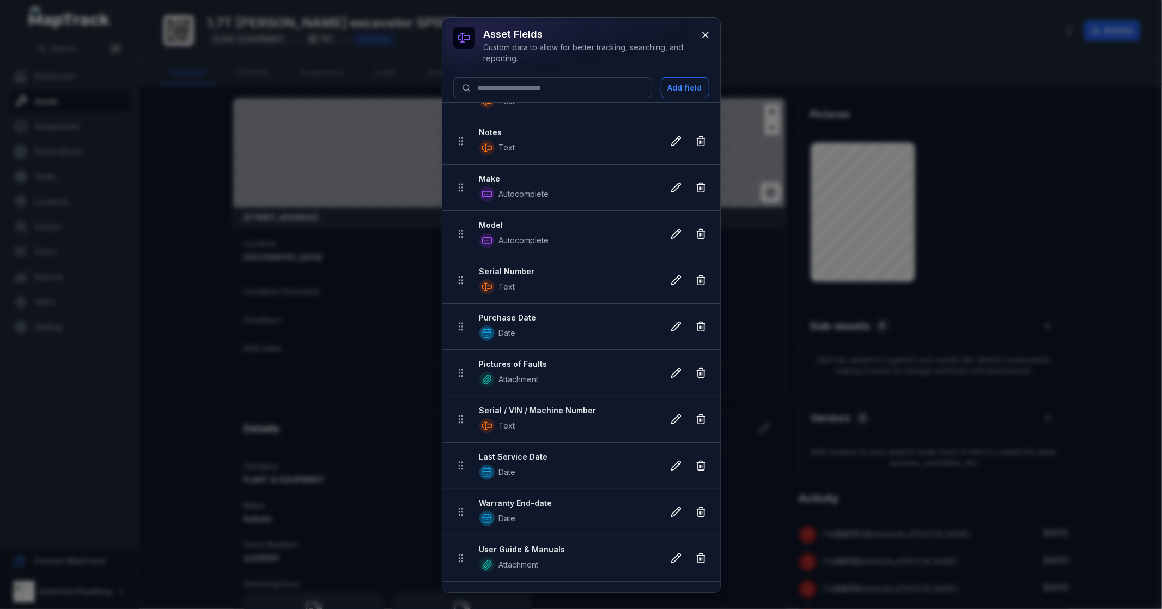
scroll to position [0, 0]
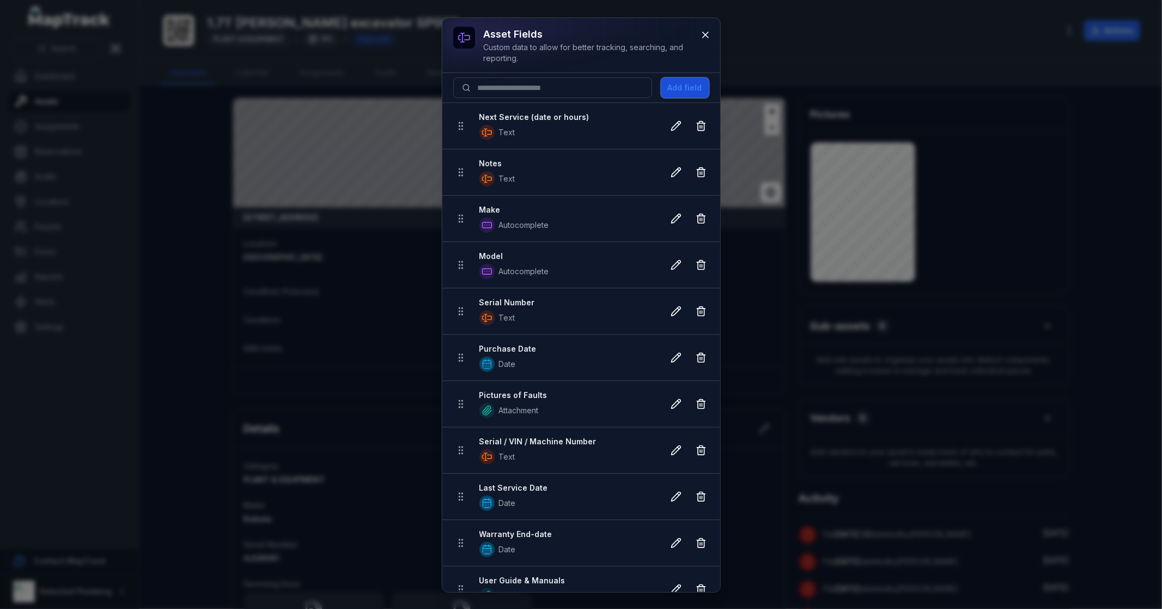
click at [698, 87] on button "Add field" at bounding box center [685, 87] width 48 height 21
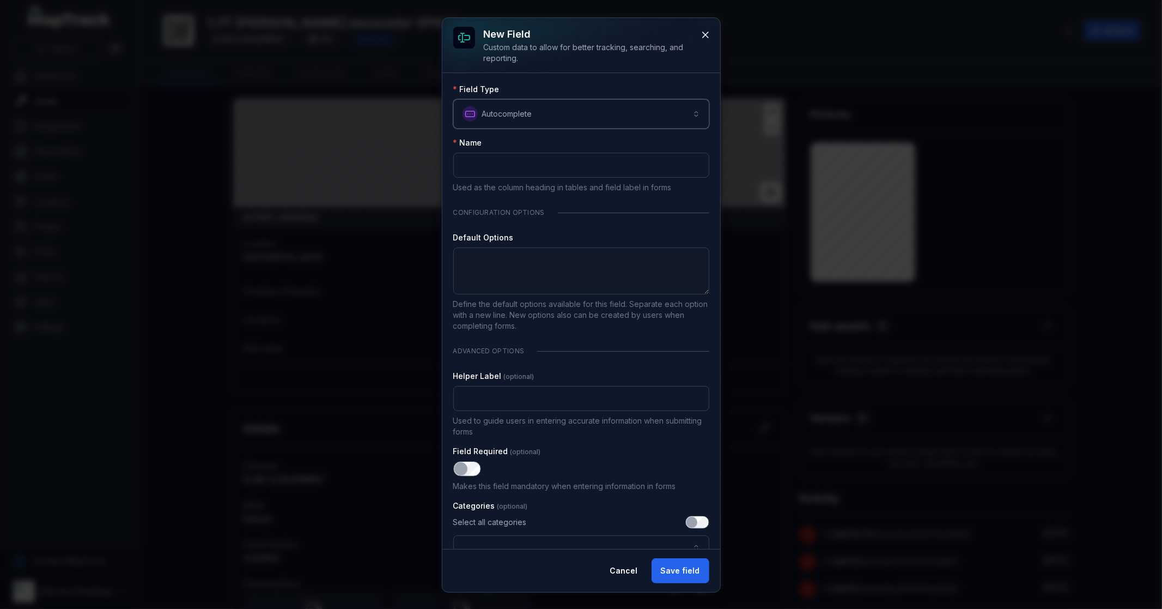
click at [507, 107] on button "**********" at bounding box center [581, 113] width 256 height 29
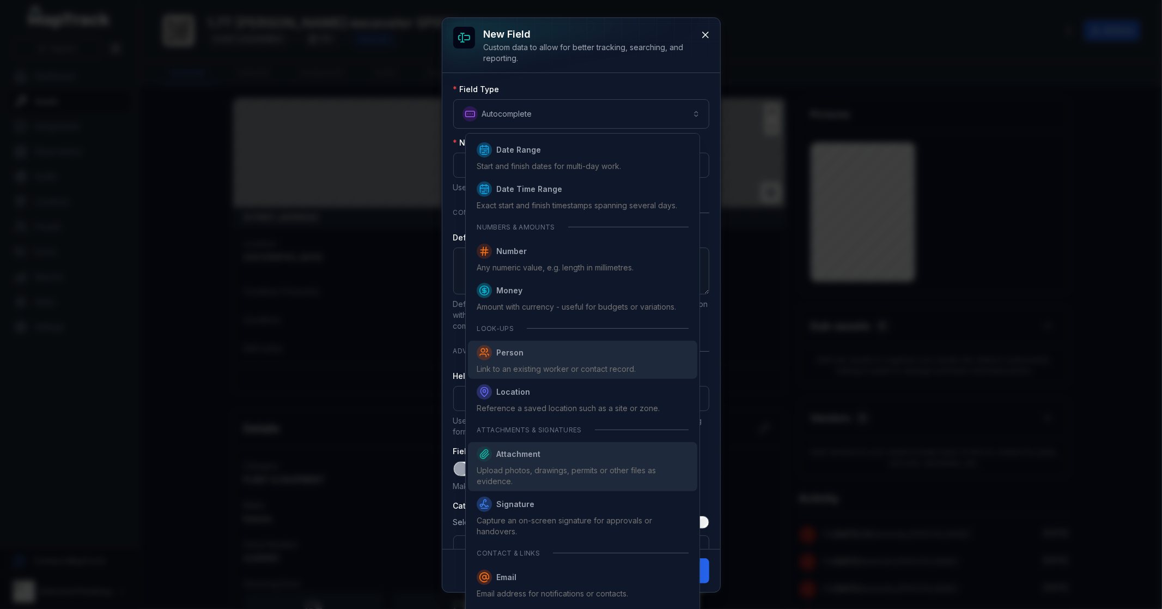
scroll to position [444, 0]
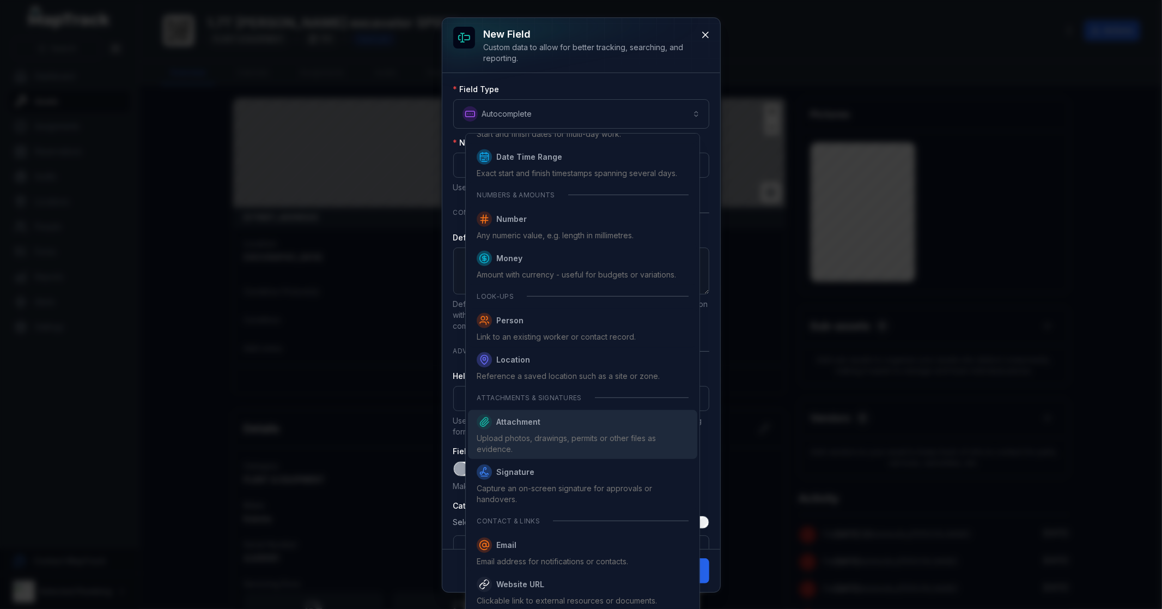
click at [546, 439] on div "Upload photos, drawings, permits or other files as evidence." at bounding box center [582, 444] width 211 height 22
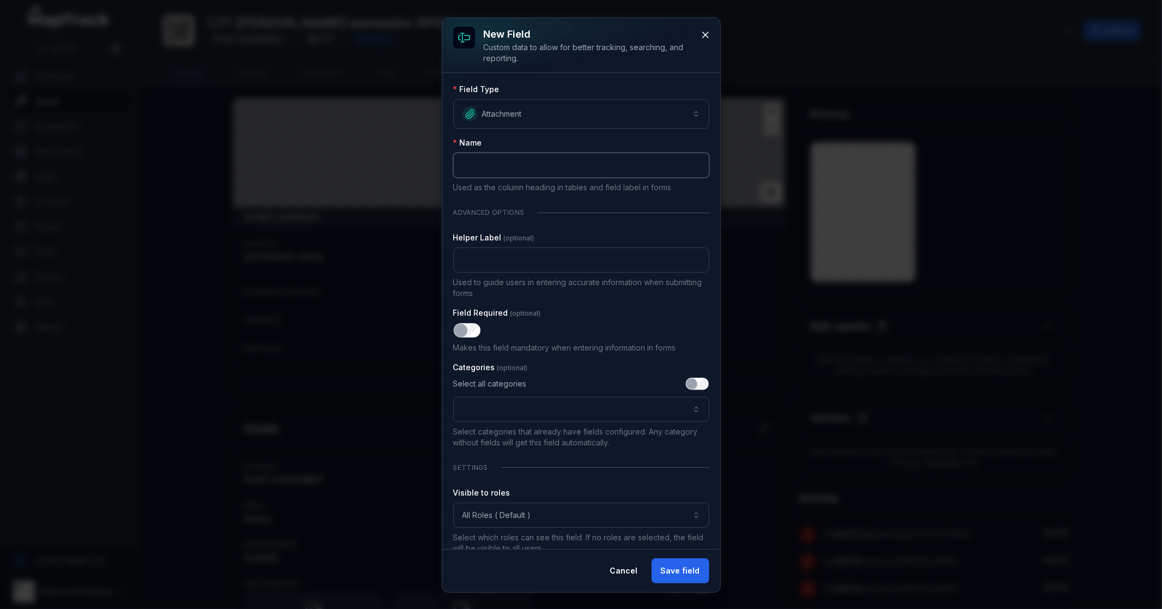
click at [498, 166] on input ":r1v:-form-item-label" at bounding box center [581, 165] width 256 height 25
type input "**********"
click at [490, 408] on button ":r27:-form-item-label" at bounding box center [581, 409] width 256 height 25
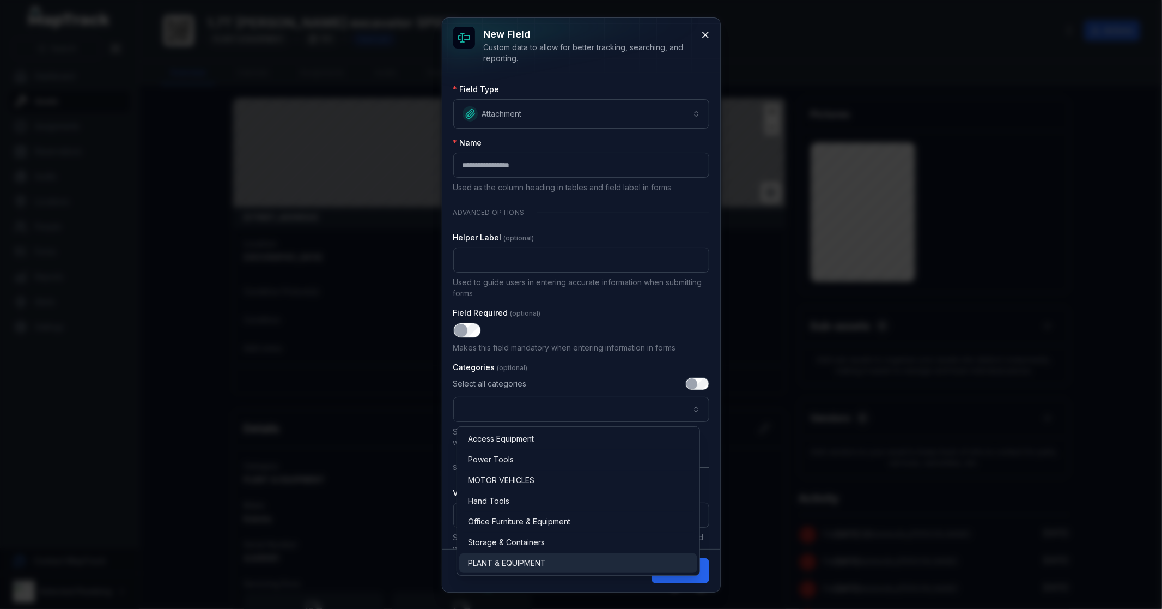
click at [516, 564] on span "PLANT & EQUIPMENT" at bounding box center [507, 562] width 78 height 11
click at [600, 377] on div "**********" at bounding box center [581, 399] width 256 height 45
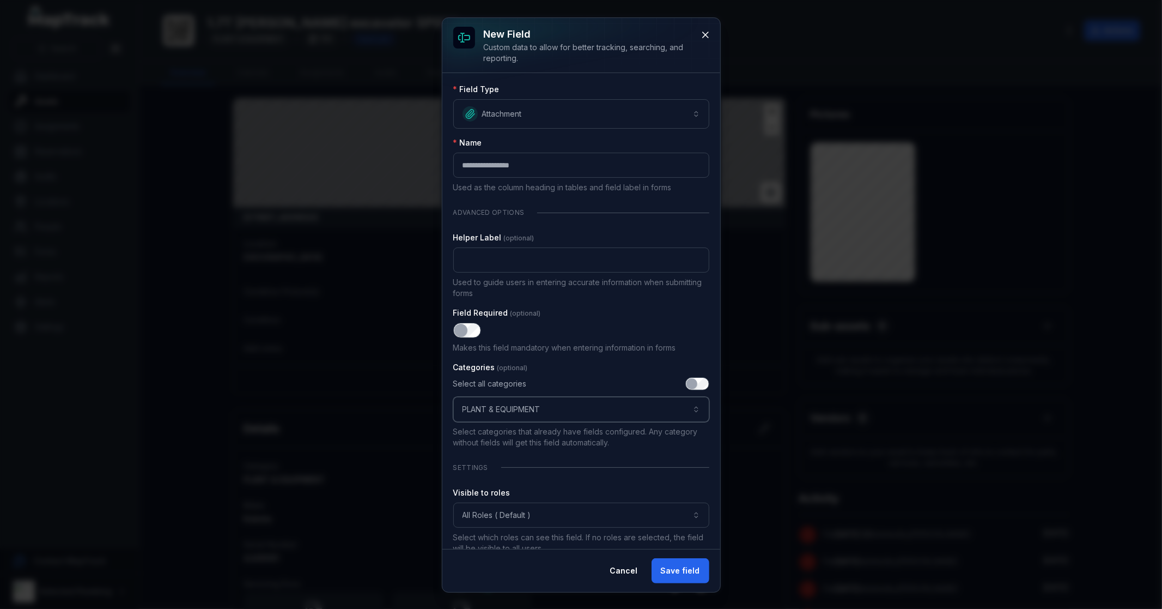
scroll to position [15, 0]
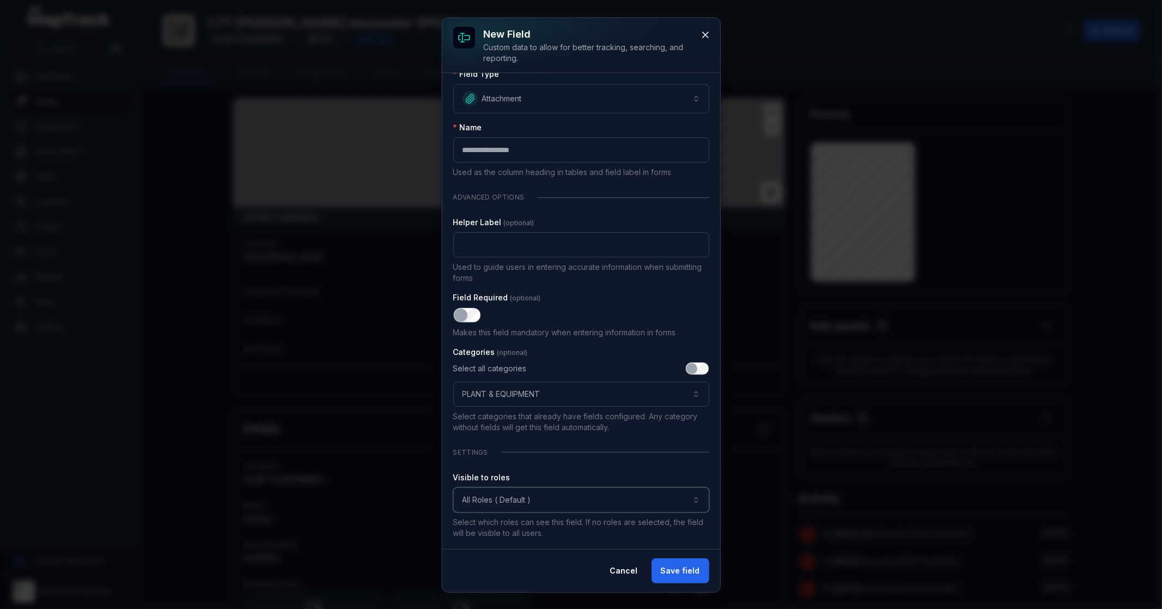
click at [519, 498] on button "All Roles ( Default )" at bounding box center [581, 499] width 256 height 25
click at [509, 549] on span "Field User" at bounding box center [495, 549] width 37 height 11
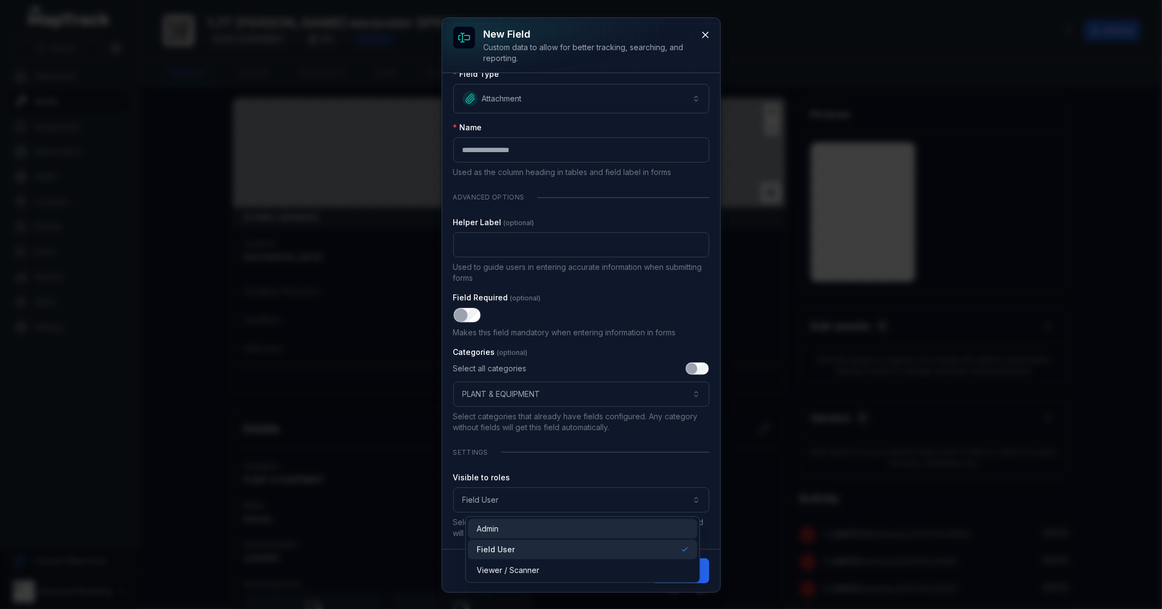
click at [509, 531] on div "Admin" at bounding box center [582, 528] width 211 height 11
click at [588, 459] on div "**********" at bounding box center [581, 304] width 256 height 470
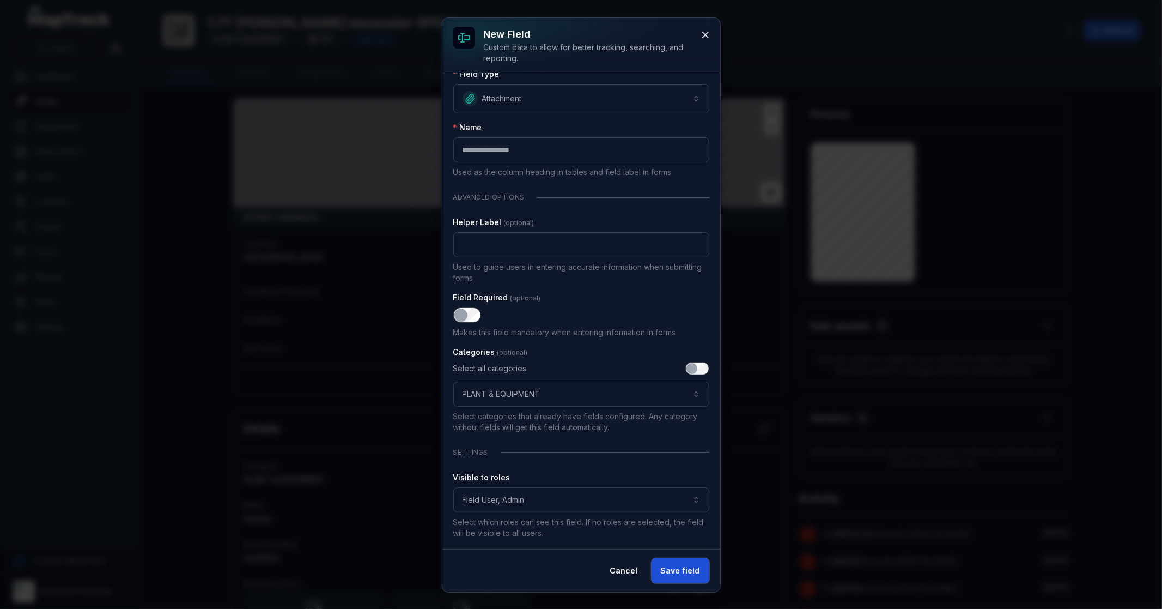
click at [681, 565] on button "Save field" at bounding box center [681, 570] width 58 height 25
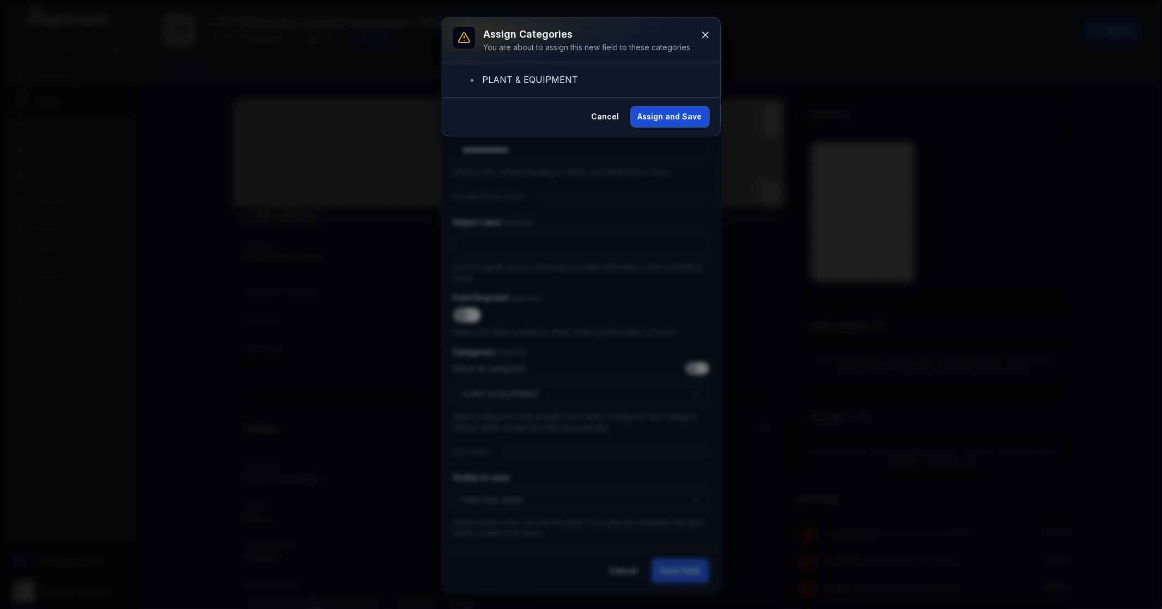
click at [672, 119] on button "Assign and Save" at bounding box center [670, 116] width 78 height 21
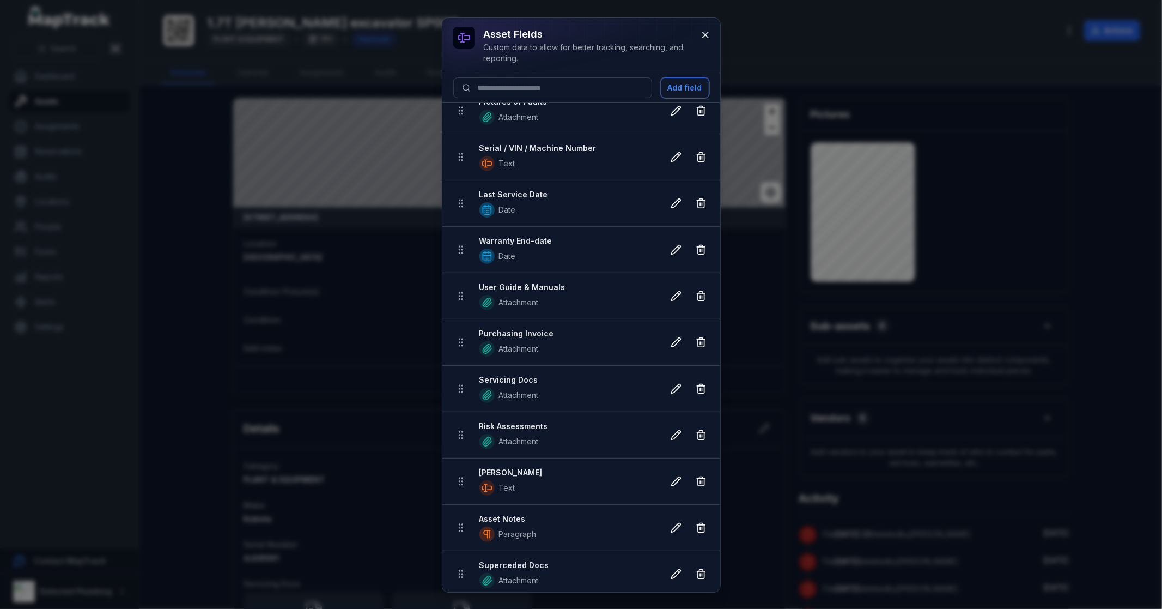
scroll to position [345, 0]
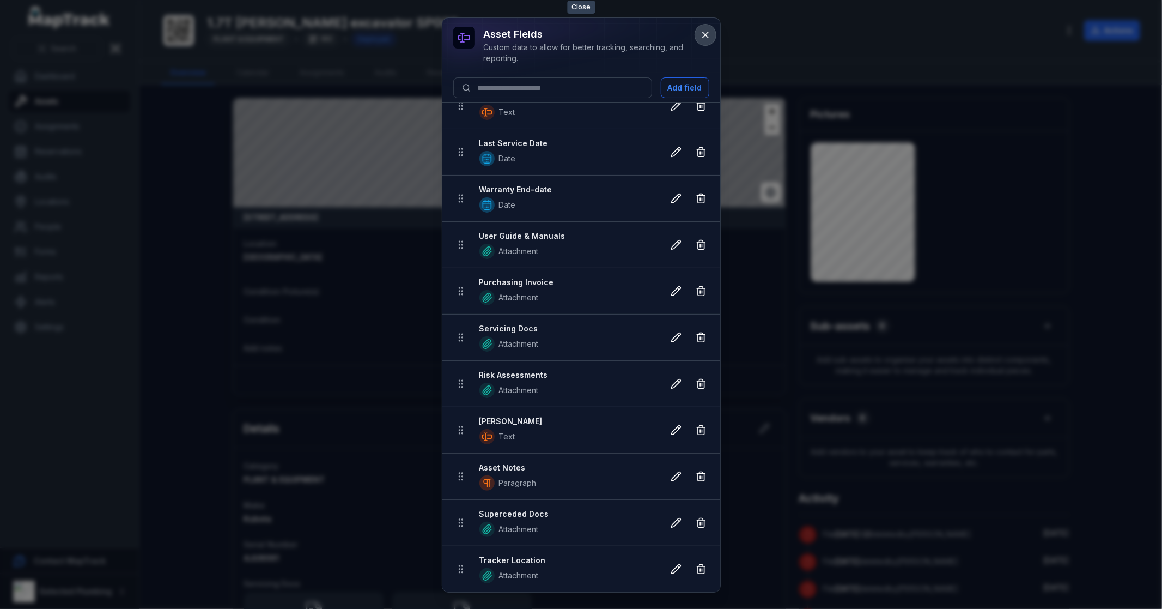
click at [704, 31] on icon at bounding box center [705, 34] width 11 height 11
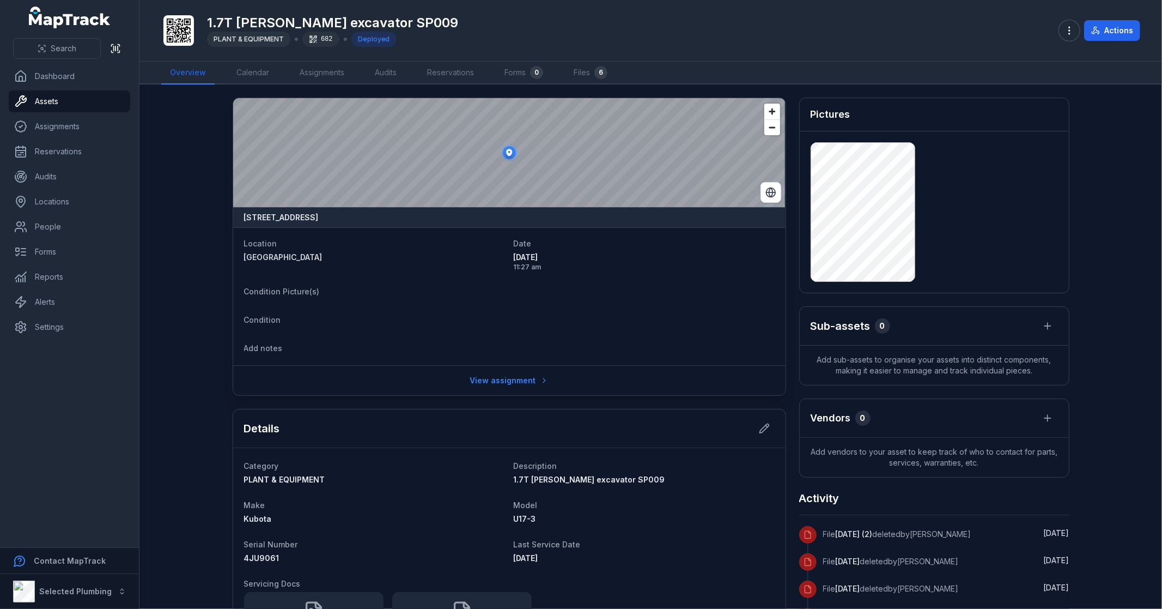
scroll to position [484, 0]
